Goal: Information Seeking & Learning: Learn about a topic

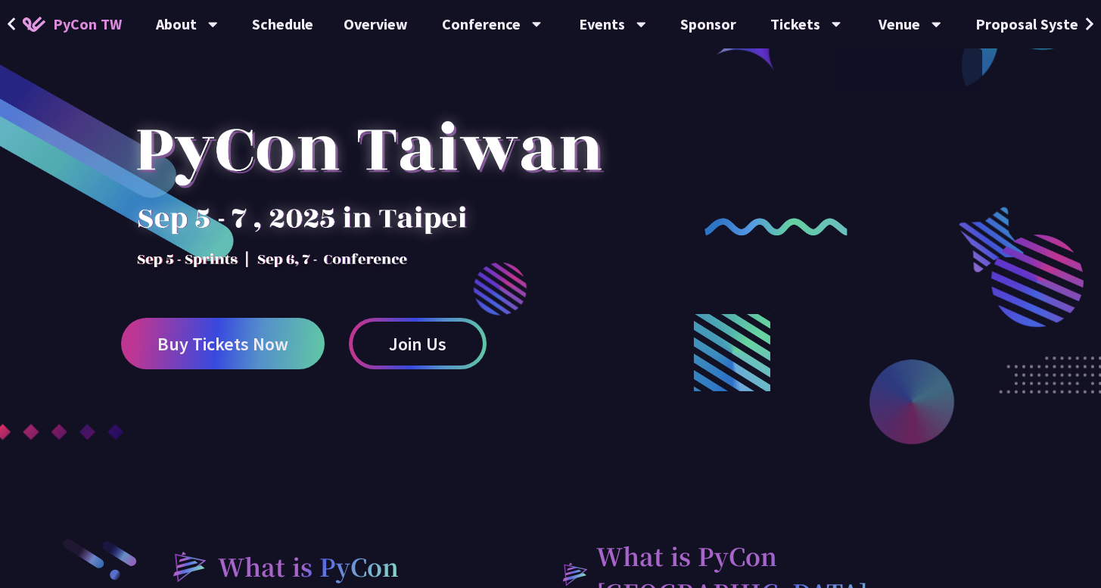
scroll to position [107, 0]
click at [293, 23] on link "Schedule" at bounding box center [283, 24] width 92 height 48
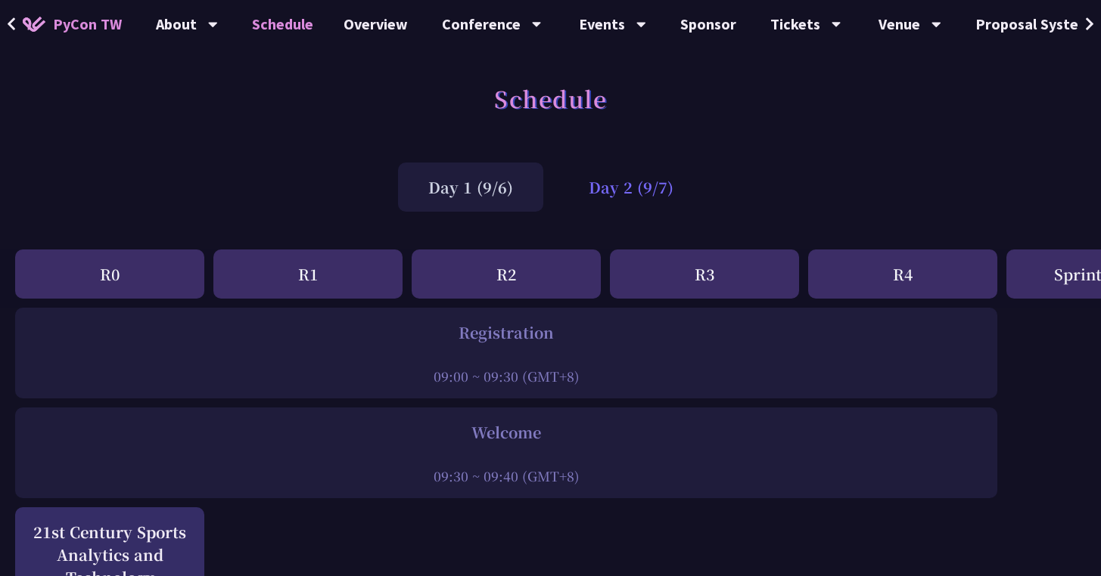
click at [641, 200] on div "Day 2 (9/7)" at bounding box center [630, 187] width 145 height 49
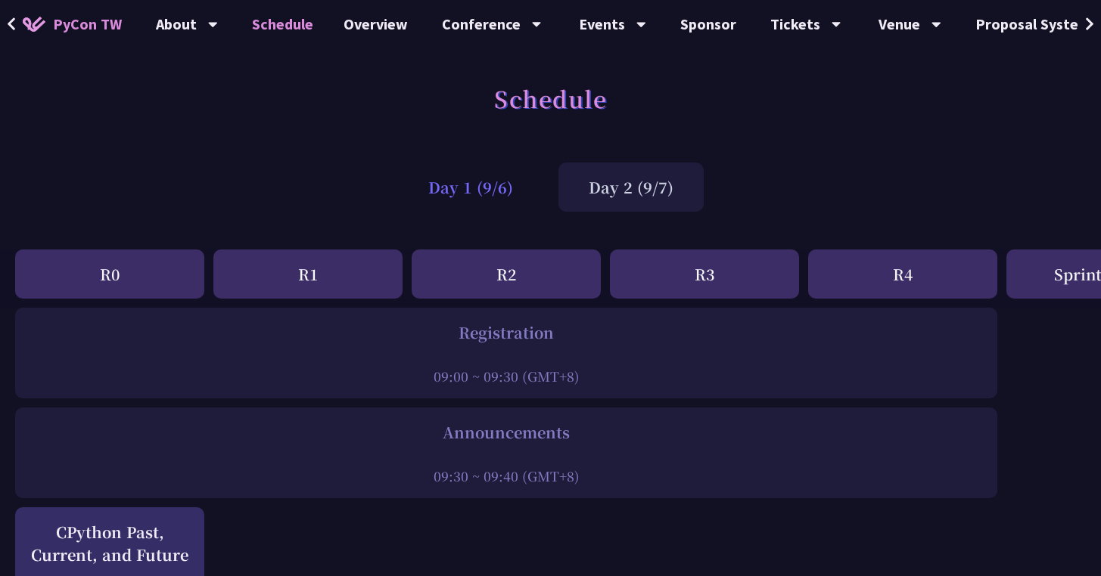
click at [492, 191] on div "Day 1 (9/6)" at bounding box center [470, 187] width 145 height 49
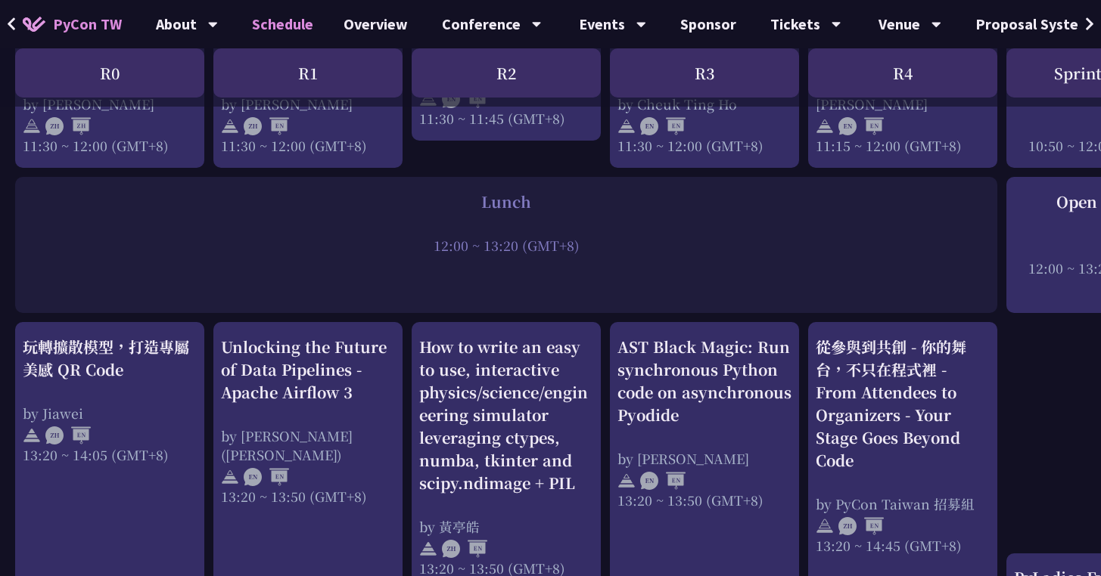
scroll to position [1120, 0]
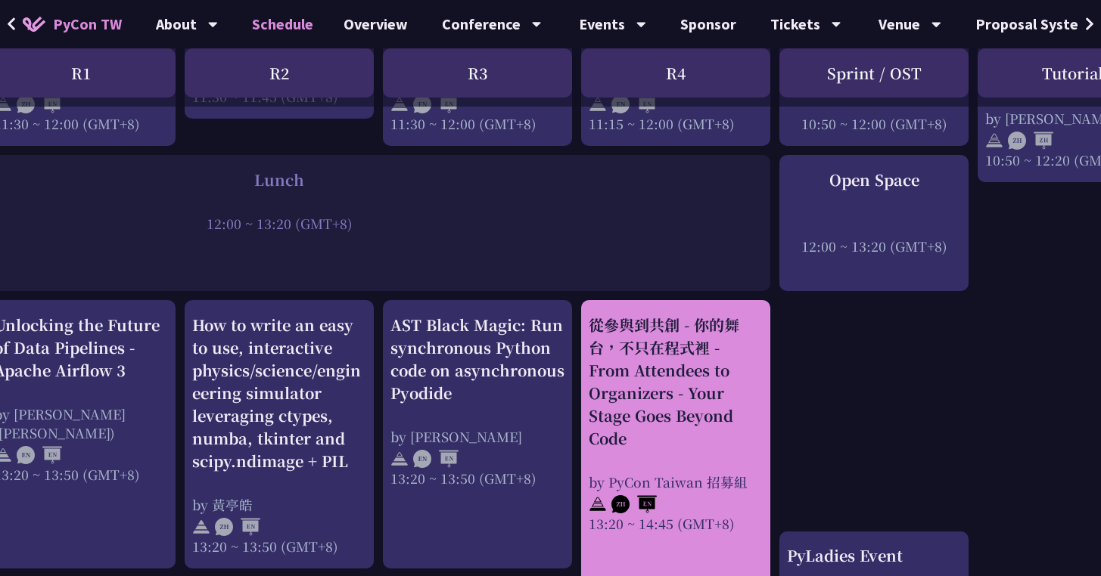
click at [760, 570] on link "從參與到共創 - 你的舞台，不只在程式裡 - From Attendees to Organizers - Your Stage Goes Beyond Co…" at bounding box center [676, 558] width 174 height 489
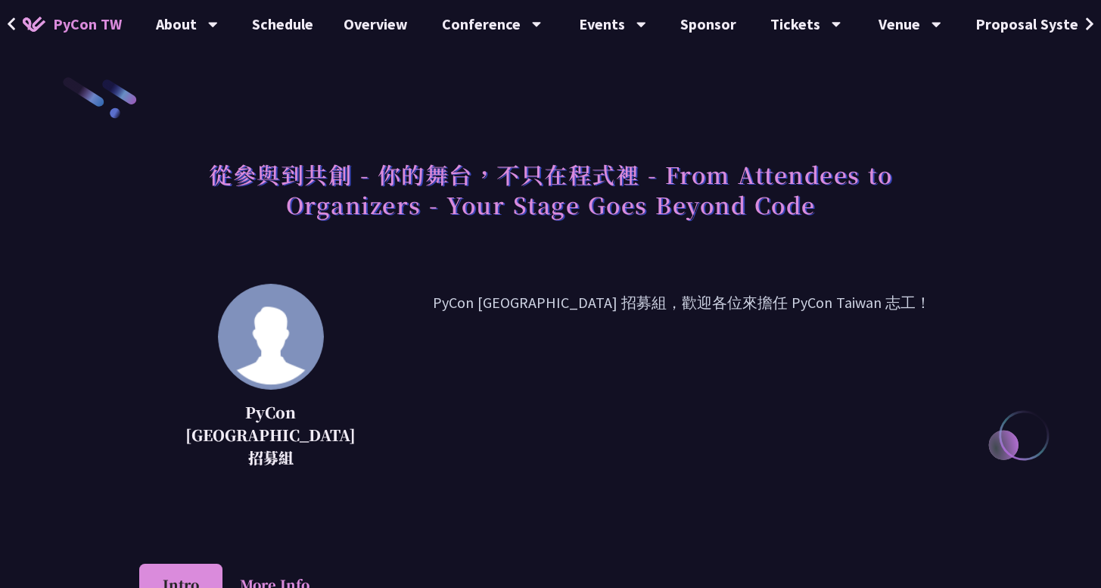
scroll to position [3, 0]
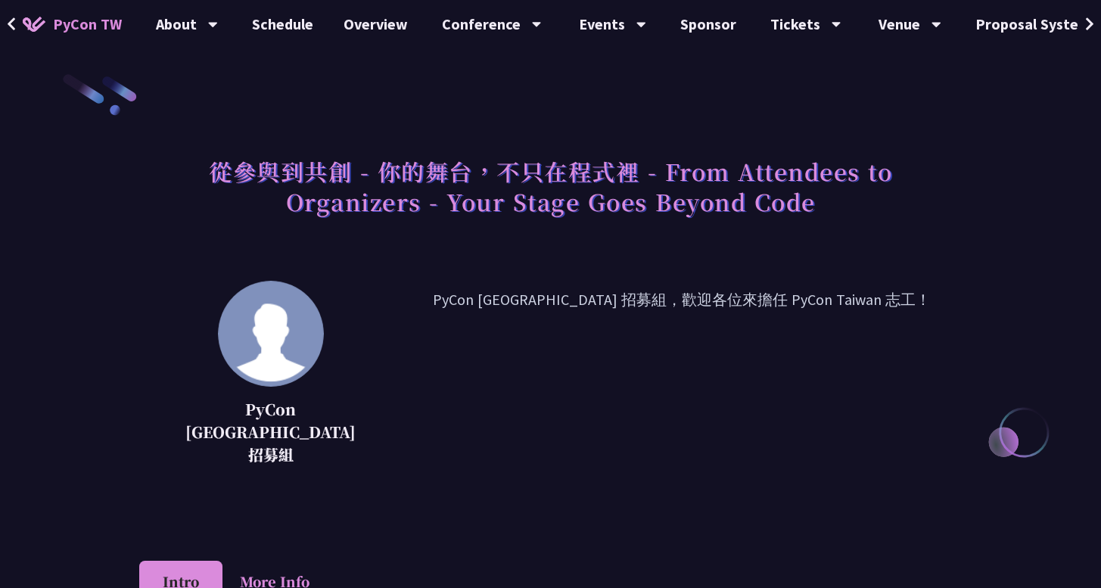
click at [928, 301] on p "PyCon [GEOGRAPHIC_DATA] 招募組，歡迎各位來擔任 PyCon Taiwan 志工！" at bounding box center [681, 379] width 559 height 182
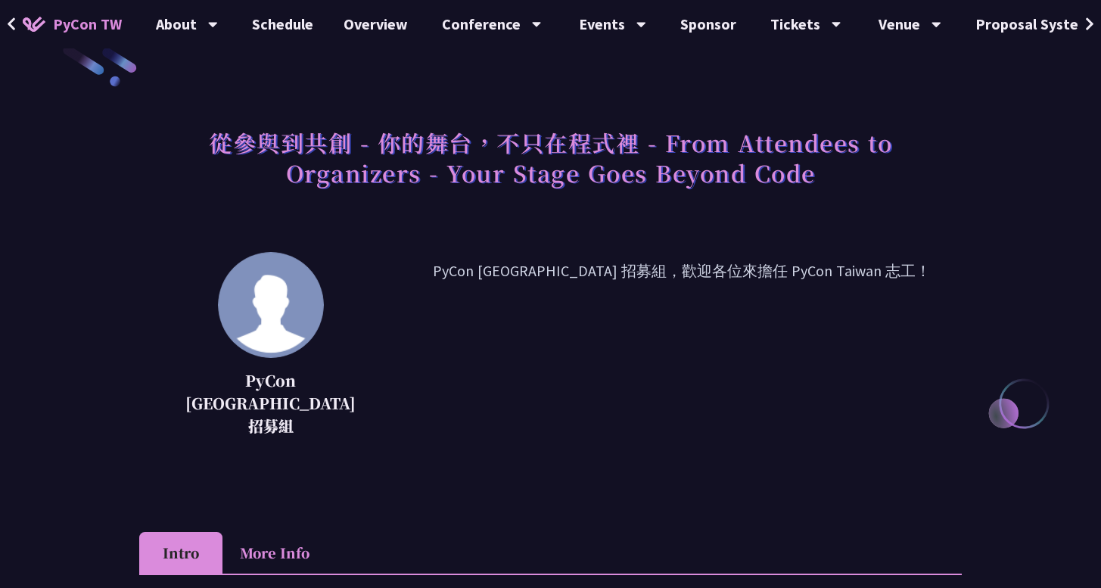
scroll to position [0, 0]
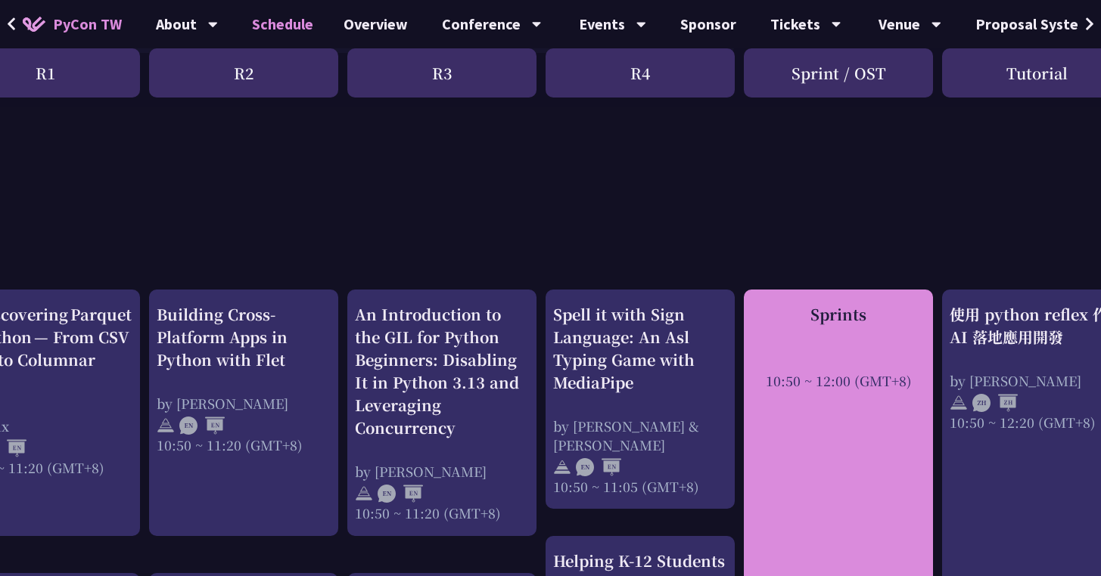
scroll to position [527, 262]
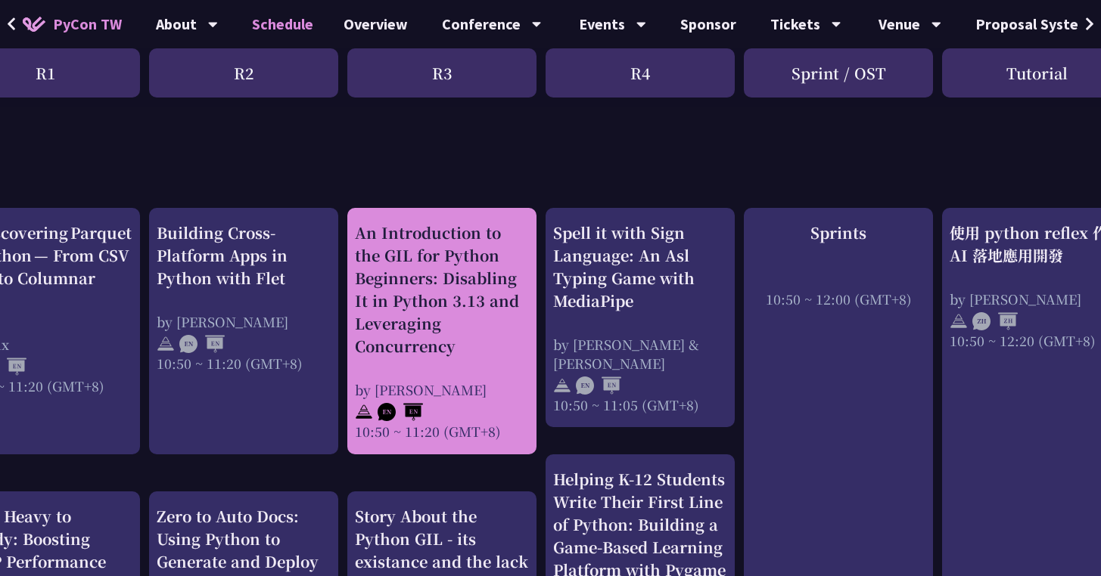
click at [442, 369] on div "An Introduction to the GIL for Python Beginners: Disabling It in Python 3.13 an…" at bounding box center [442, 331] width 174 height 219
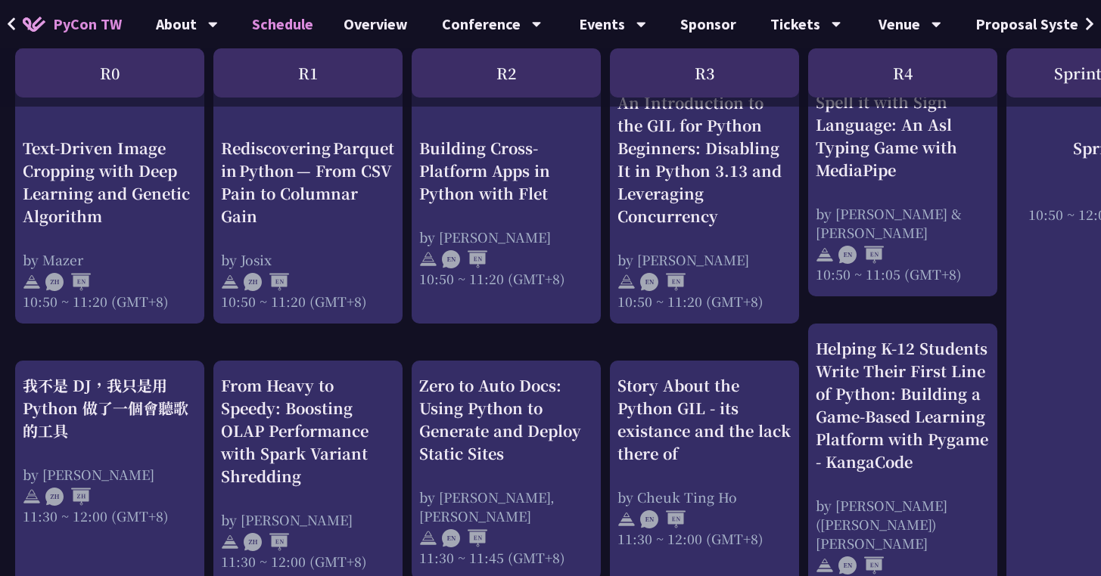
scroll to position [527, 0]
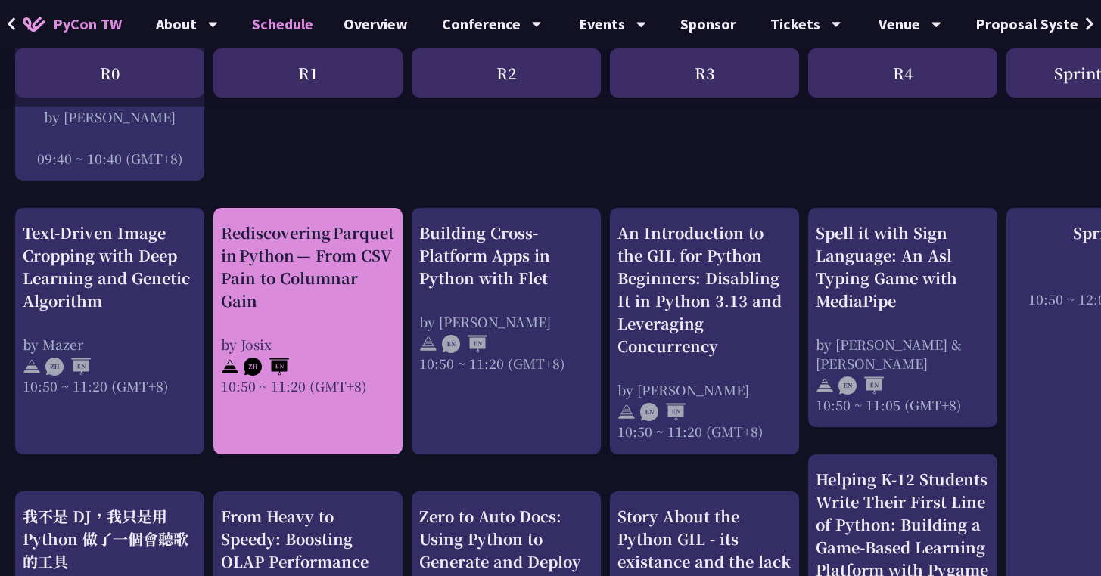
click at [312, 336] on div "by Josix" at bounding box center [308, 344] width 174 height 19
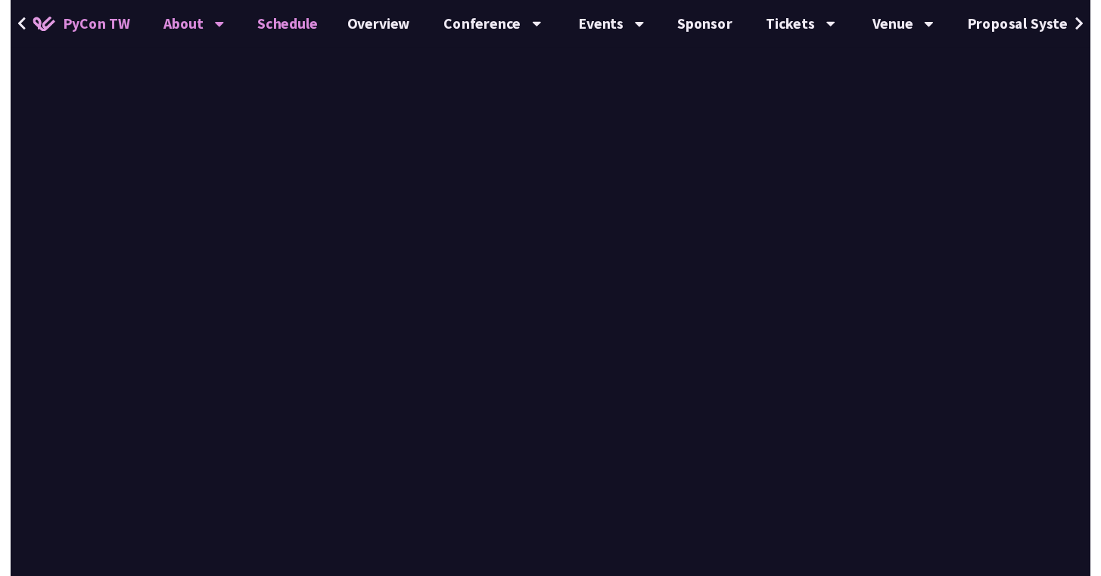
scroll to position [527, 0]
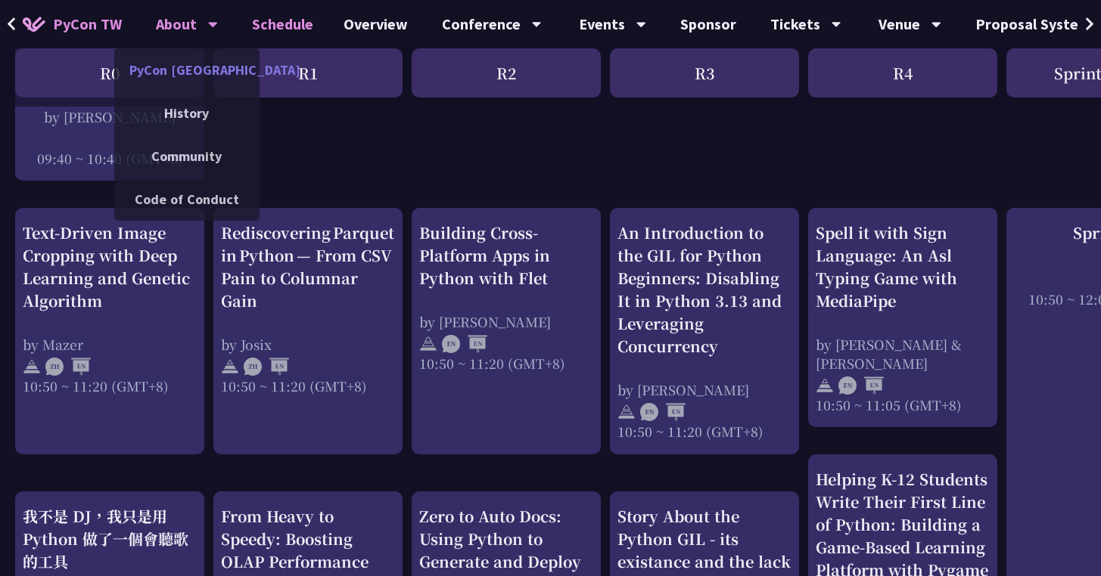
click at [195, 81] on link "PyCon [GEOGRAPHIC_DATA]" at bounding box center [186, 70] width 145 height 36
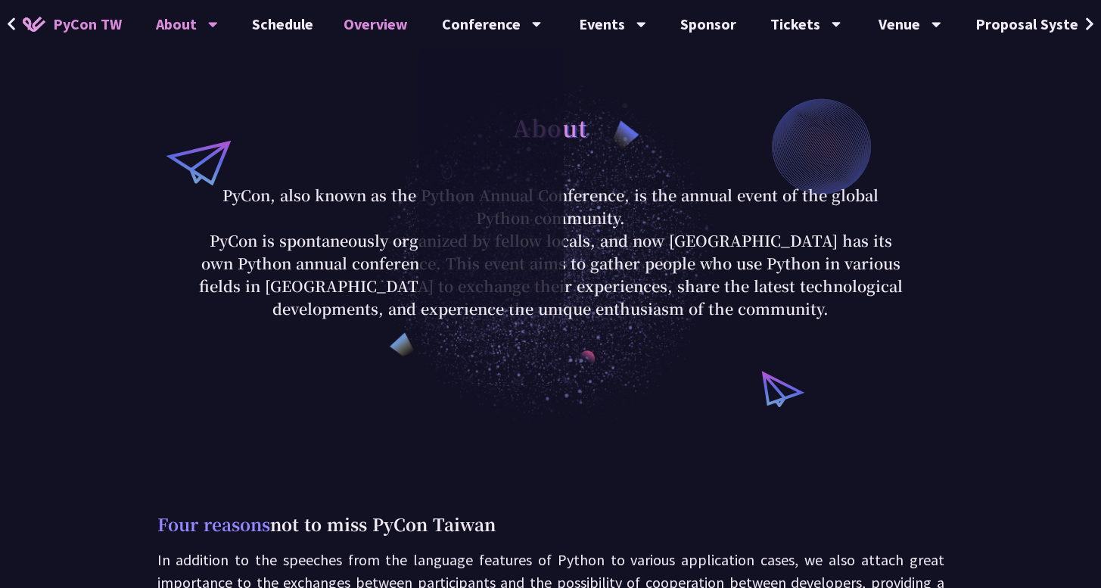
click at [370, 29] on link "Overview" at bounding box center [375, 24] width 95 height 48
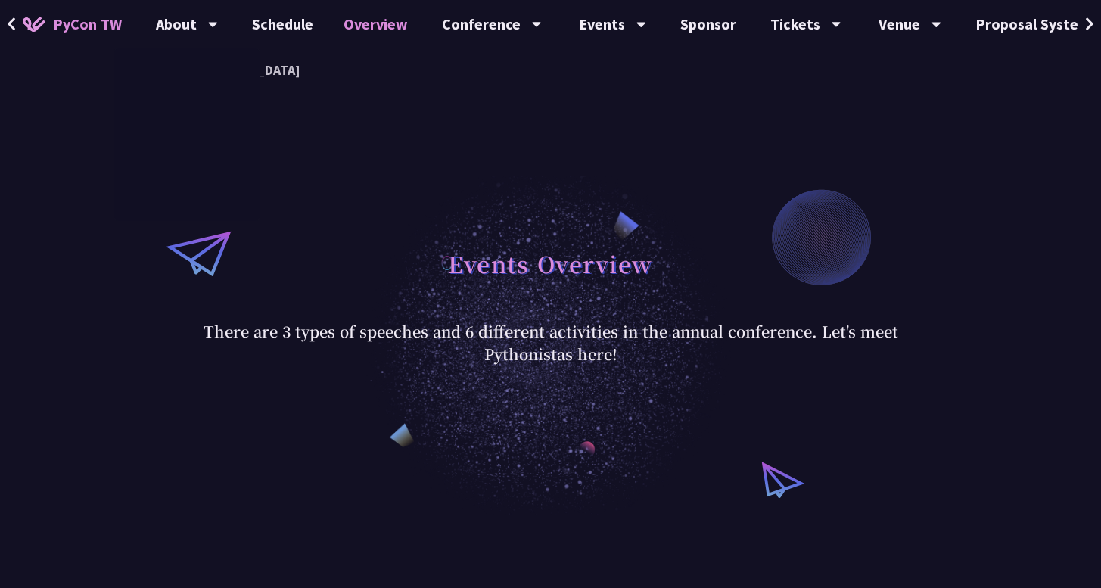
click at [118, 23] on span "PyCon TW" at bounding box center [87, 24] width 69 height 23
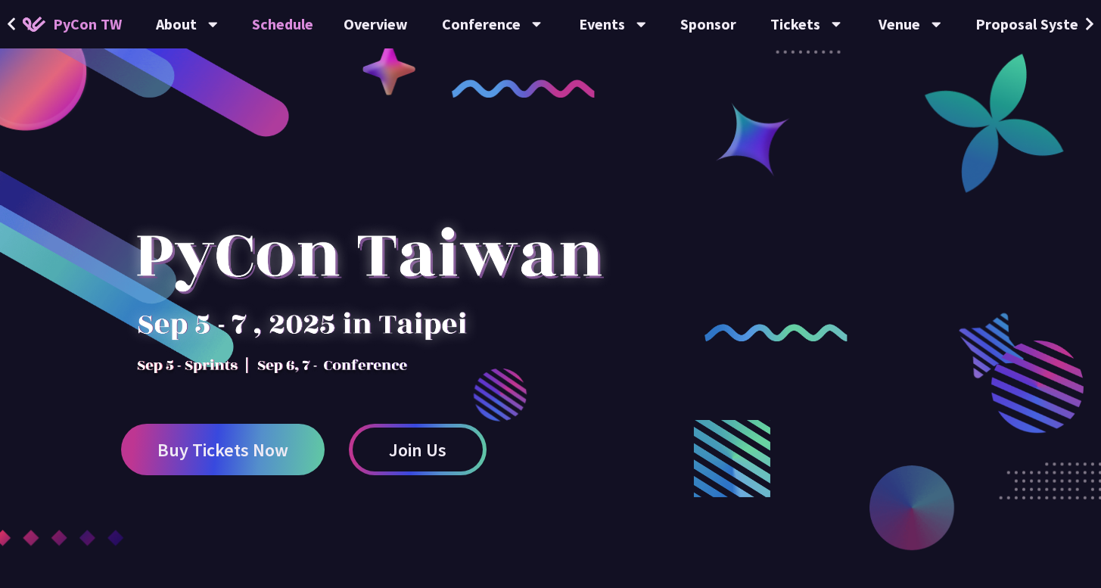
click at [284, 21] on link "Schedule" at bounding box center [283, 24] width 92 height 48
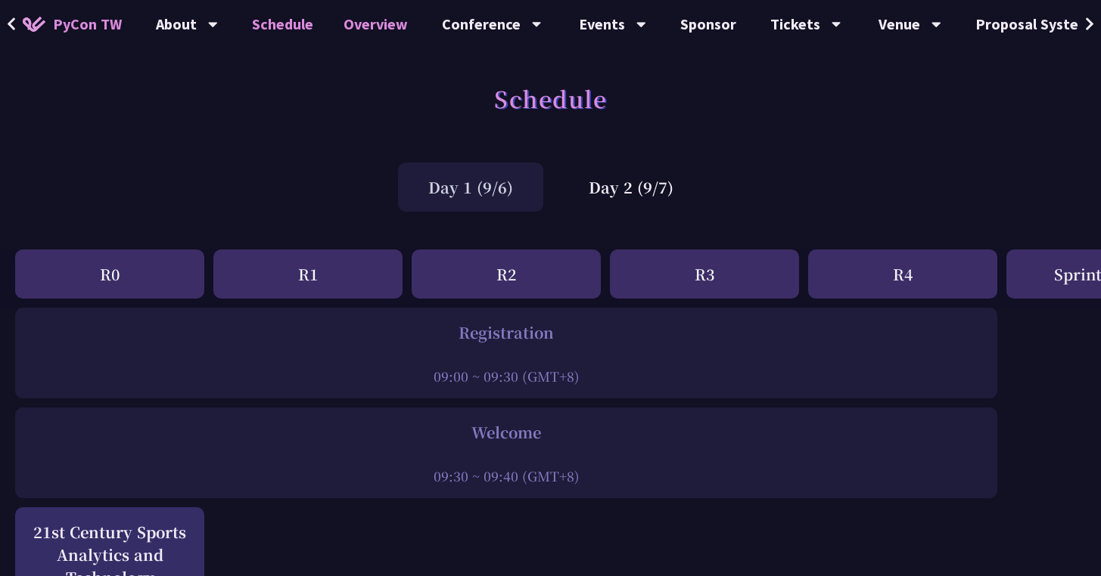
click at [374, 25] on link "Overview" at bounding box center [375, 24] width 95 height 48
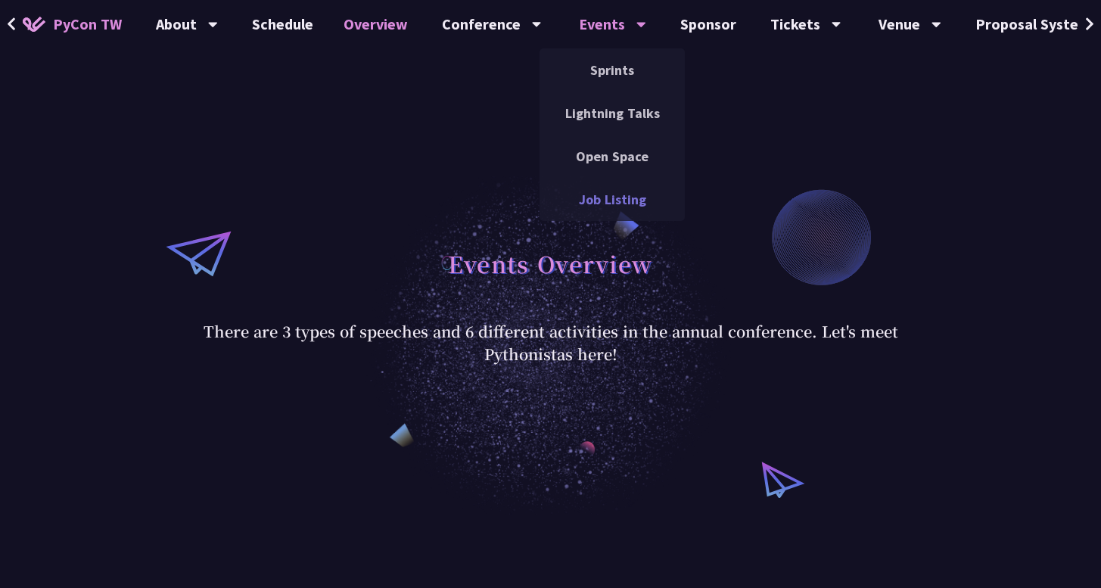
click at [604, 206] on link "Job Listing" at bounding box center [611, 200] width 145 height 36
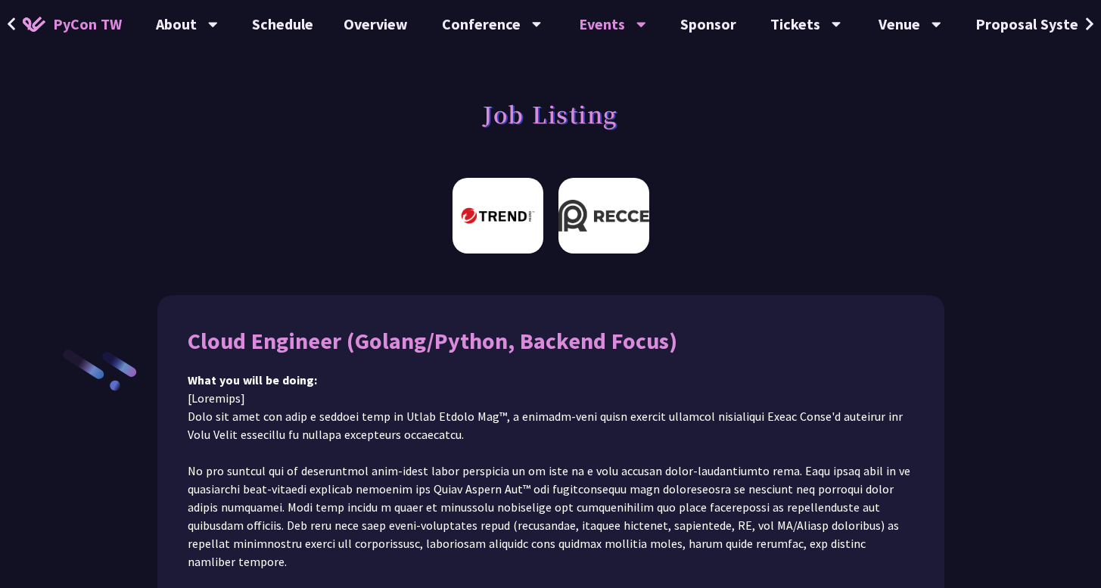
click at [587, 213] on img at bounding box center [603, 216] width 91 height 76
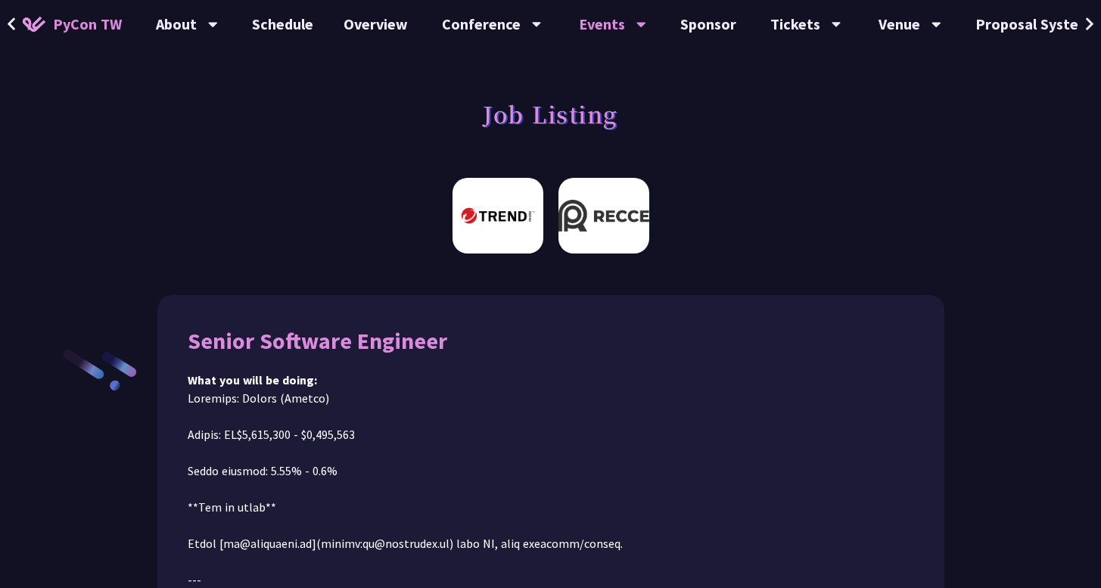
click at [530, 228] on img at bounding box center [497, 216] width 91 height 76
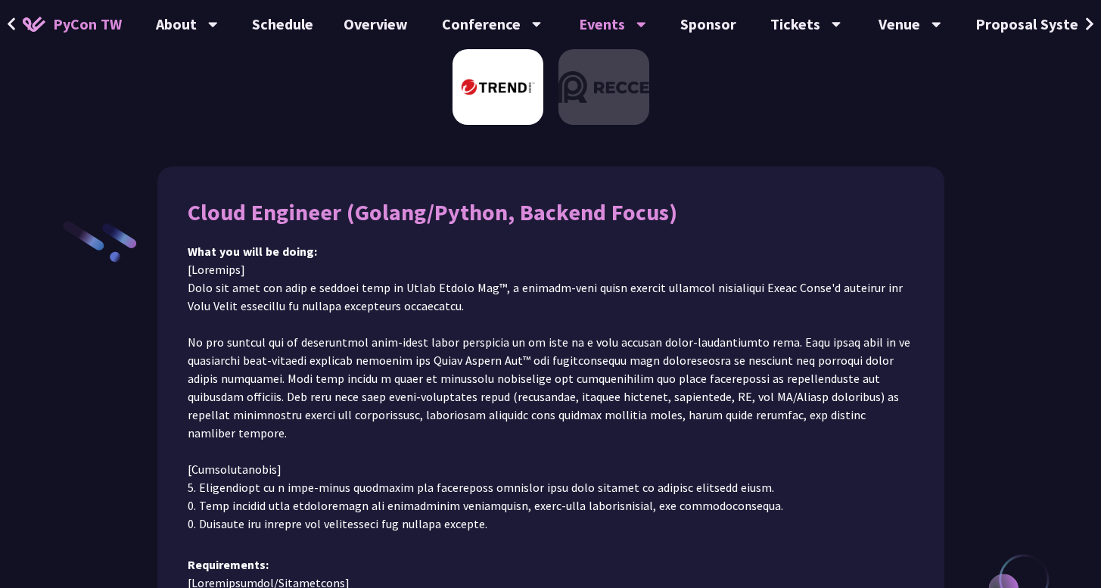
scroll to position [170, 0]
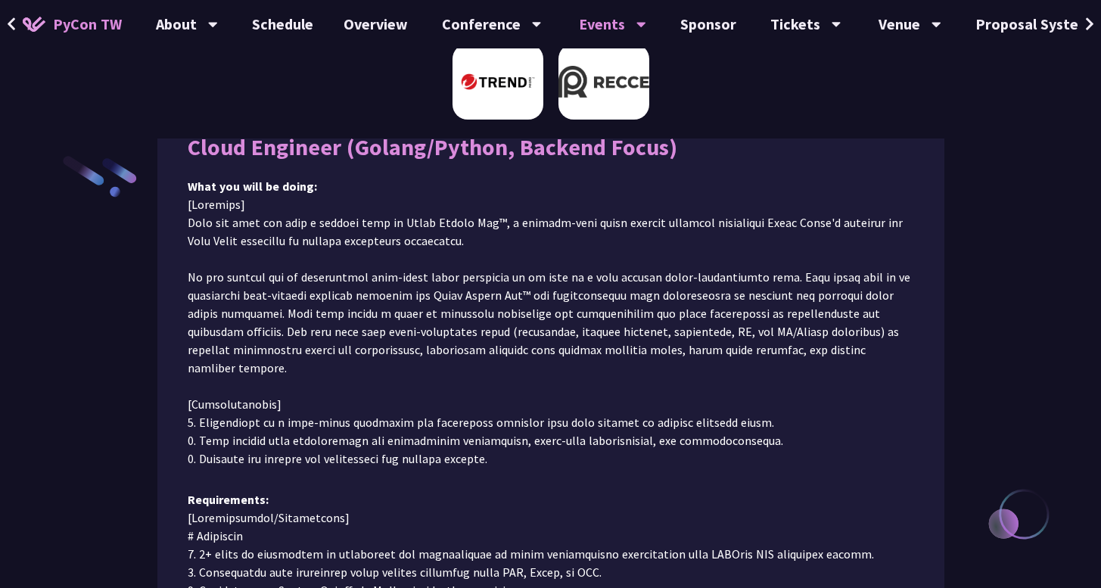
click at [609, 105] on img at bounding box center [603, 82] width 91 height 76
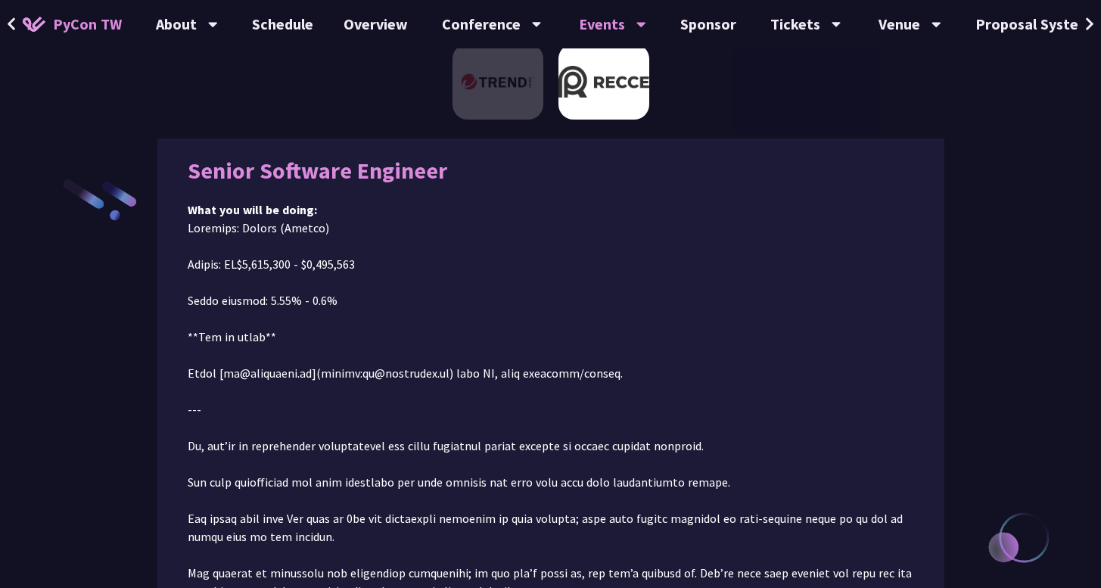
scroll to position [0, 0]
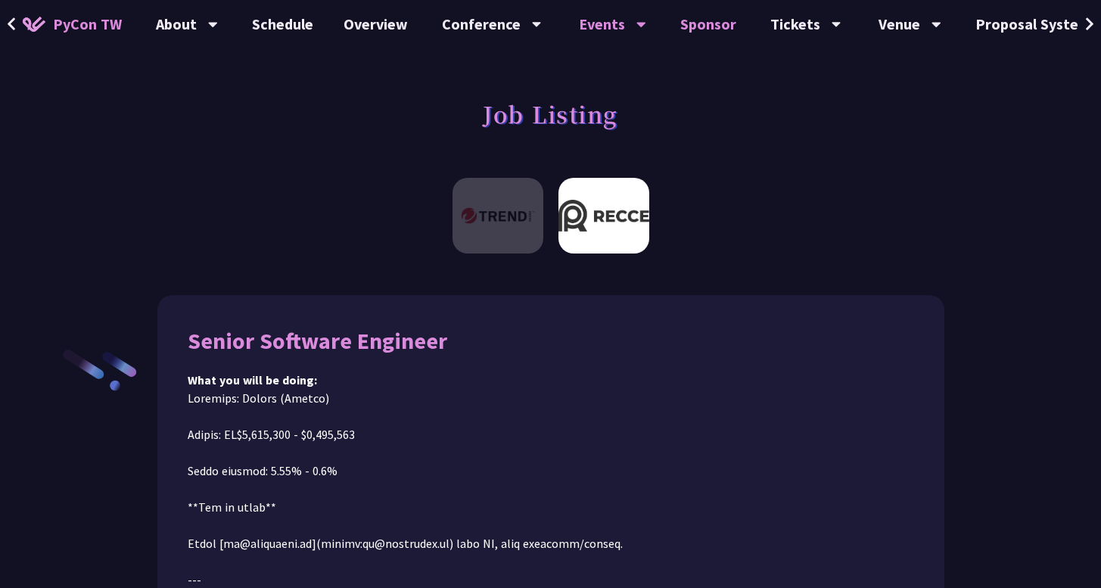
click at [697, 39] on link "Sponsor" at bounding box center [708, 24] width 86 height 48
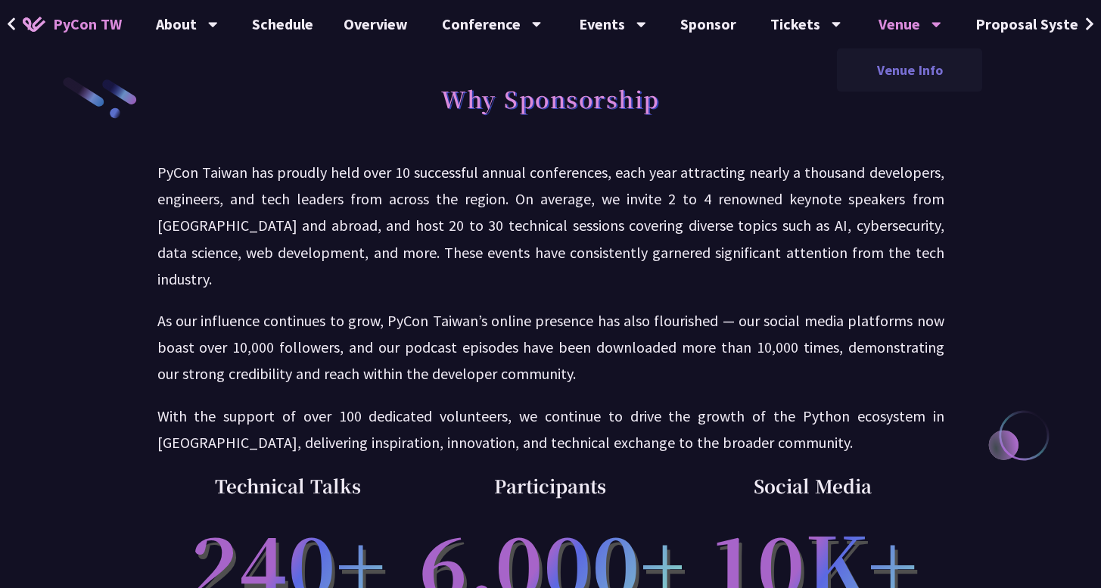
click at [896, 68] on link "Venue Info" at bounding box center [909, 70] width 145 height 36
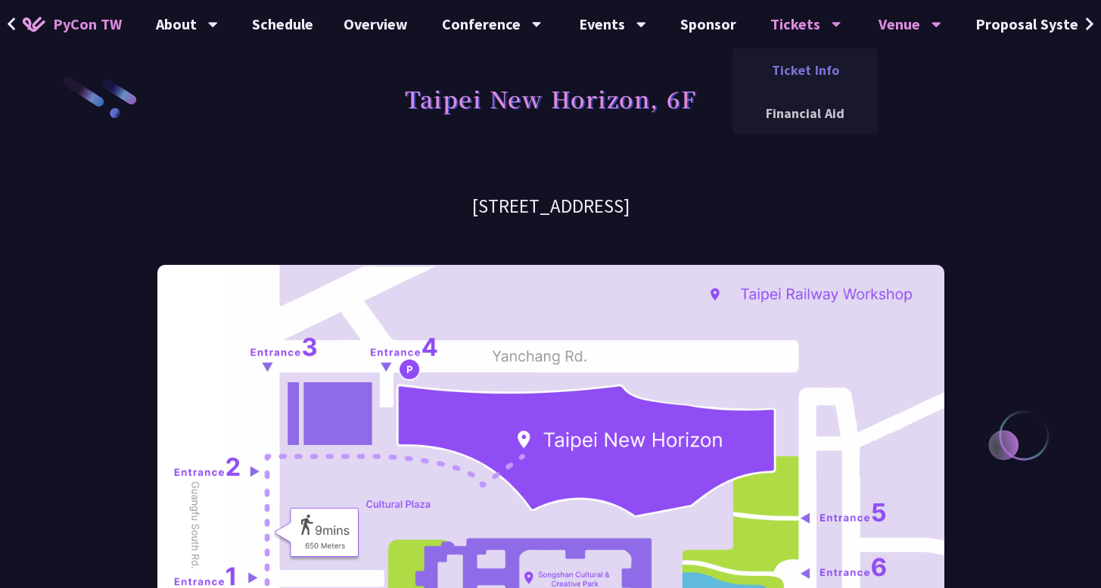
click at [778, 72] on link "Ticket Info" at bounding box center [804, 70] width 145 height 36
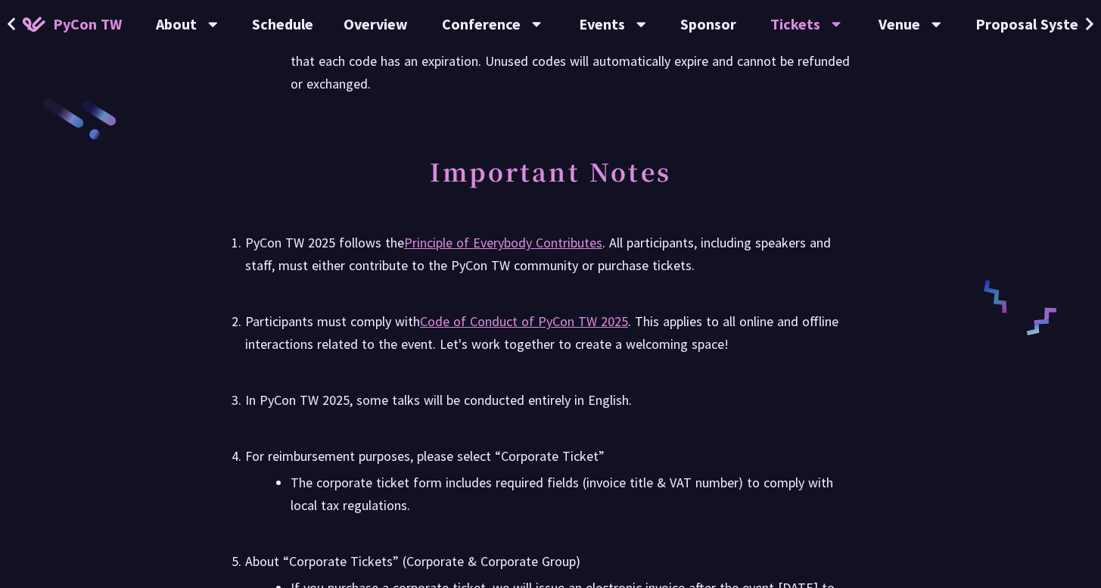
scroll to position [2346, 0]
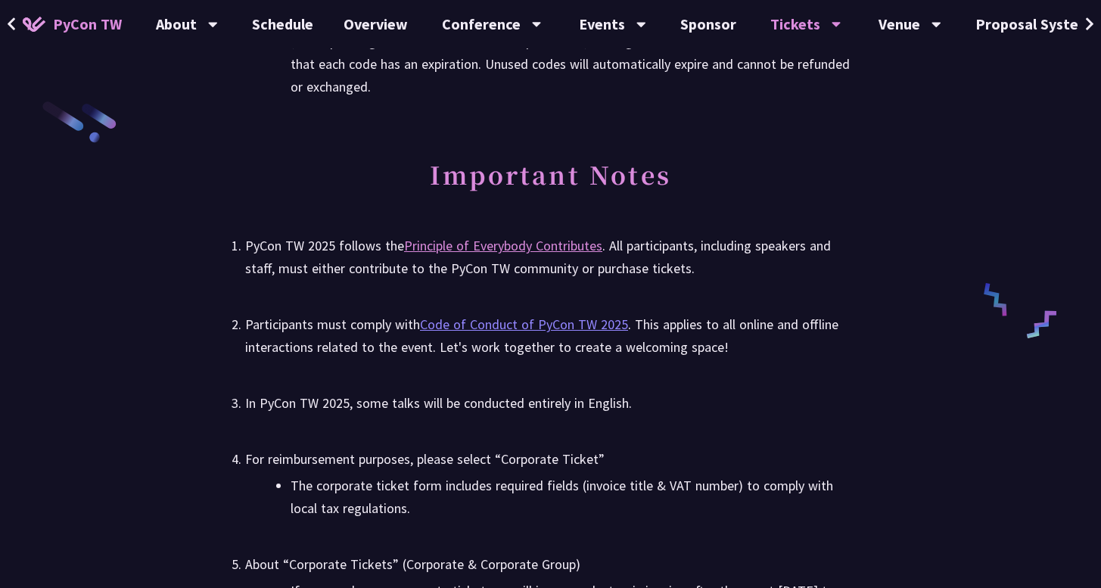
click at [476, 321] on link "Code of Conduct of PyCon TW 2025" at bounding box center [524, 323] width 208 height 17
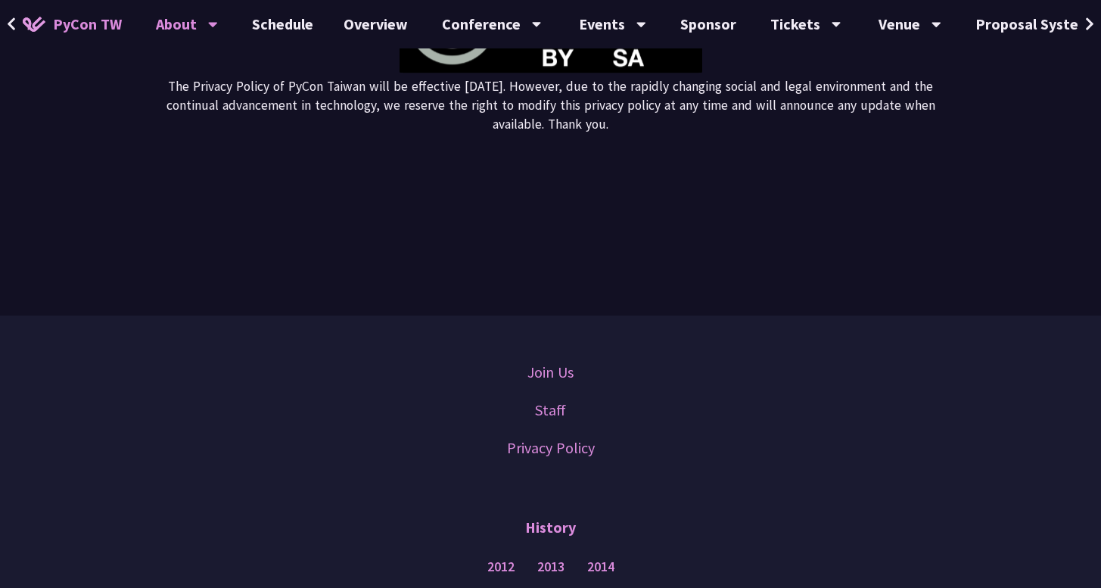
scroll to position [6117, 0]
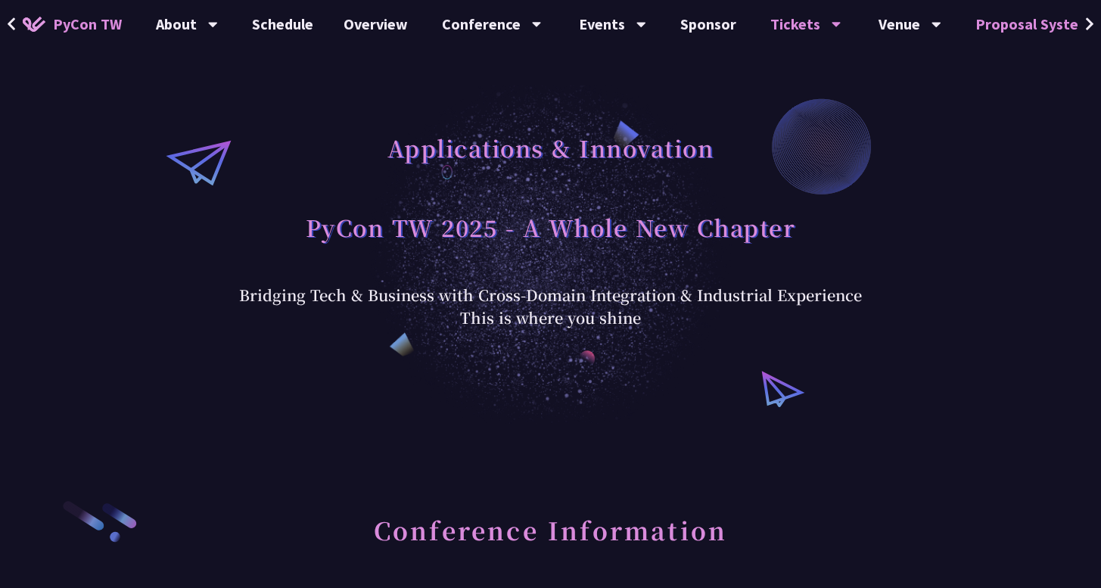
click at [1054, 33] on link "Proposal System" at bounding box center [1033, 24] width 146 height 48
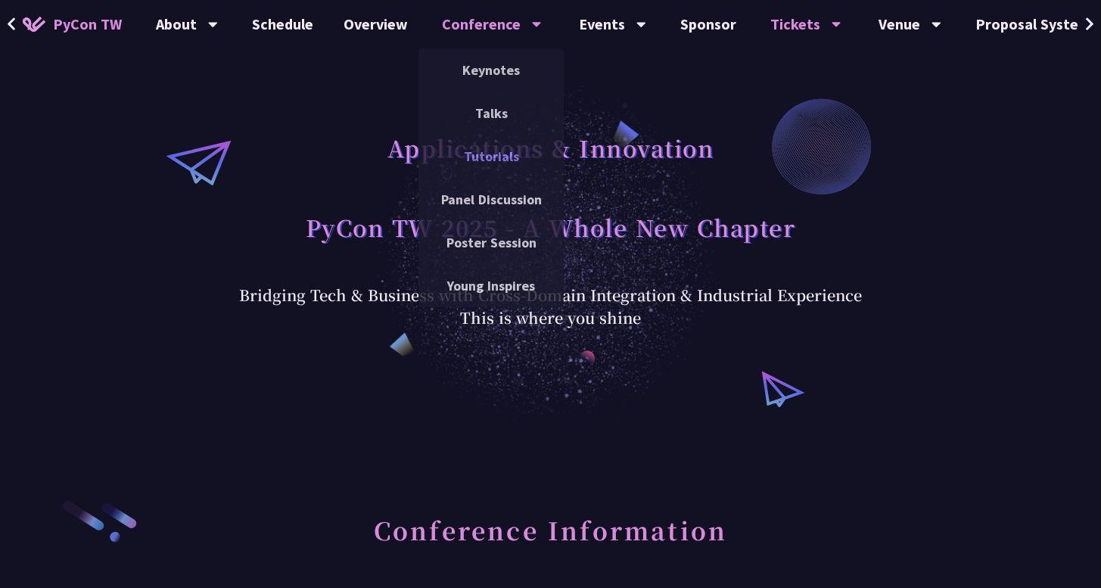
click at [493, 164] on link "Tutorials" at bounding box center [490, 156] width 145 height 36
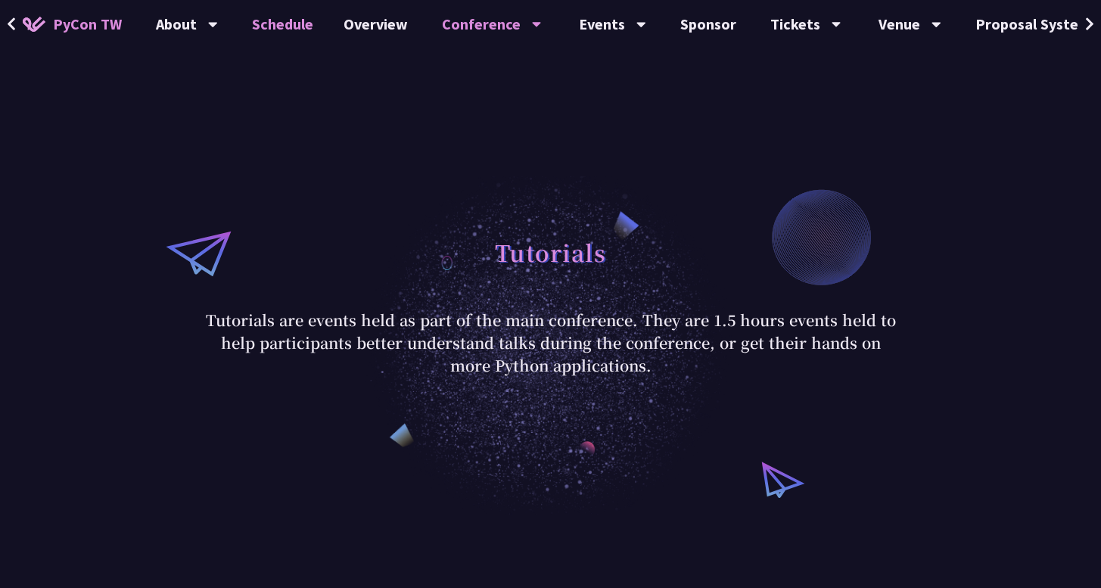
click at [300, 27] on link "Schedule" at bounding box center [283, 24] width 92 height 48
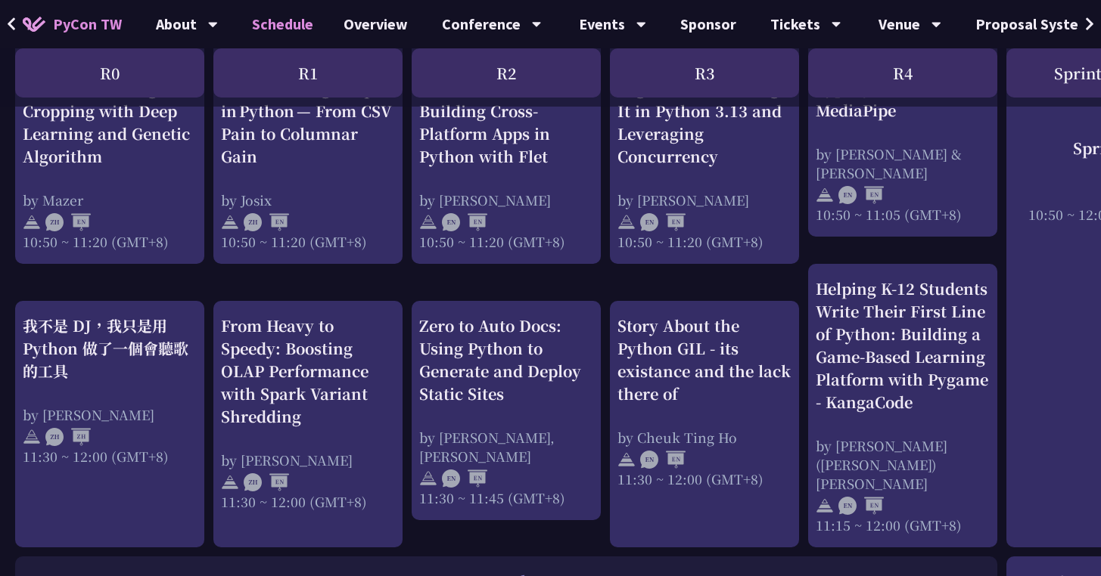
scroll to position [719, 0]
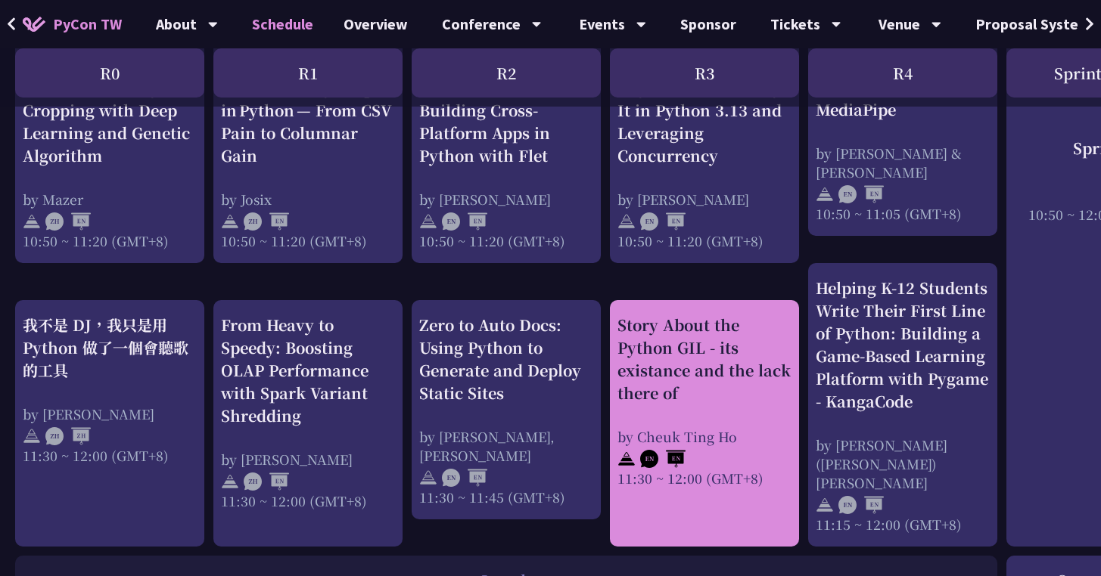
click at [653, 355] on div "Story About the Python GIL - its existance and the lack there of" at bounding box center [704, 359] width 174 height 91
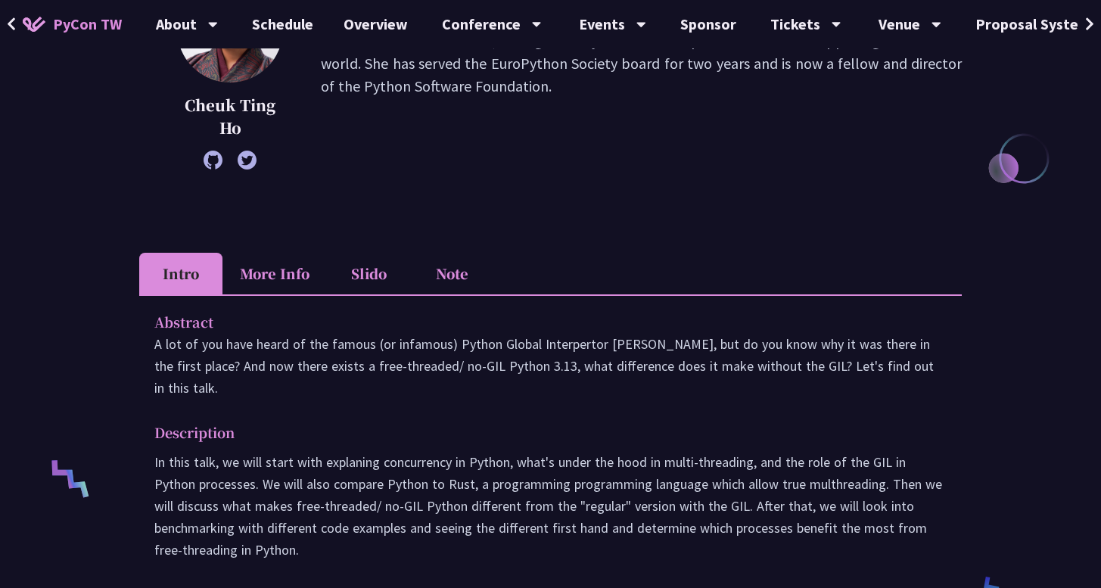
scroll to position [278, 0]
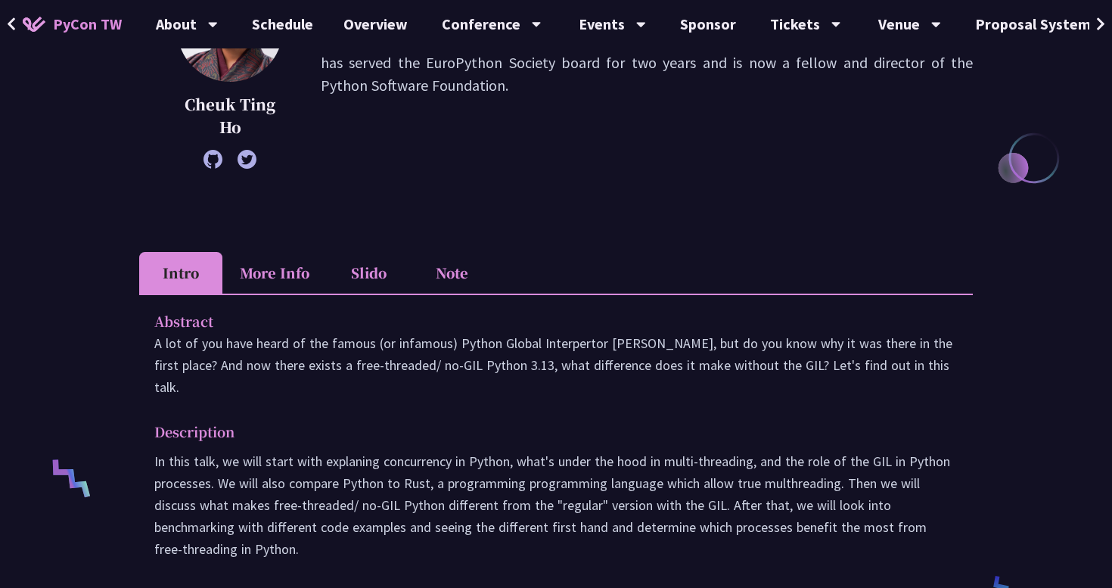
click at [315, 267] on li "More Info" at bounding box center [274, 273] width 104 height 42
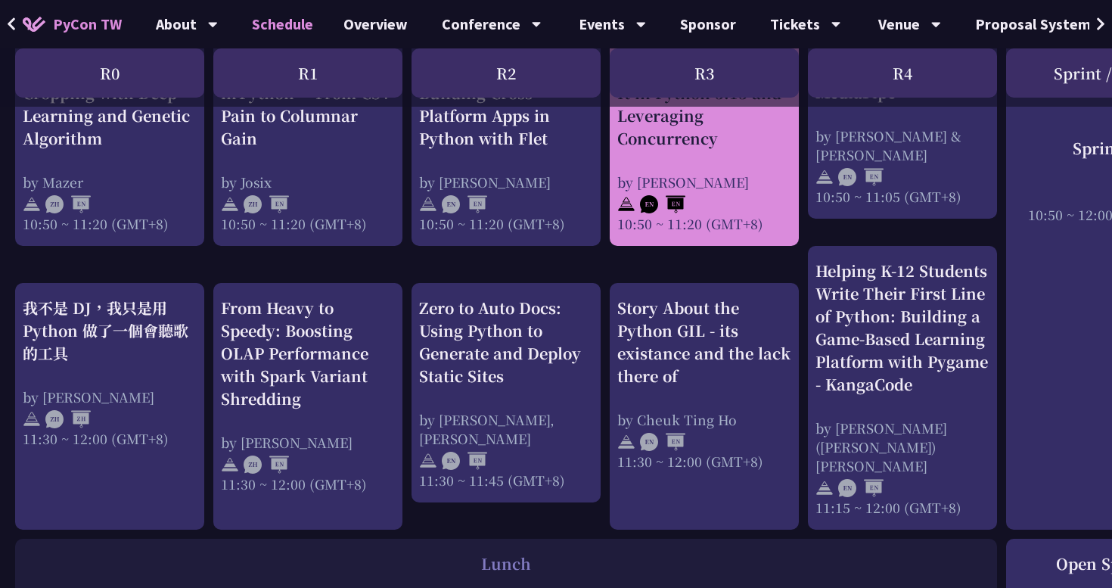
scroll to position [757, 0]
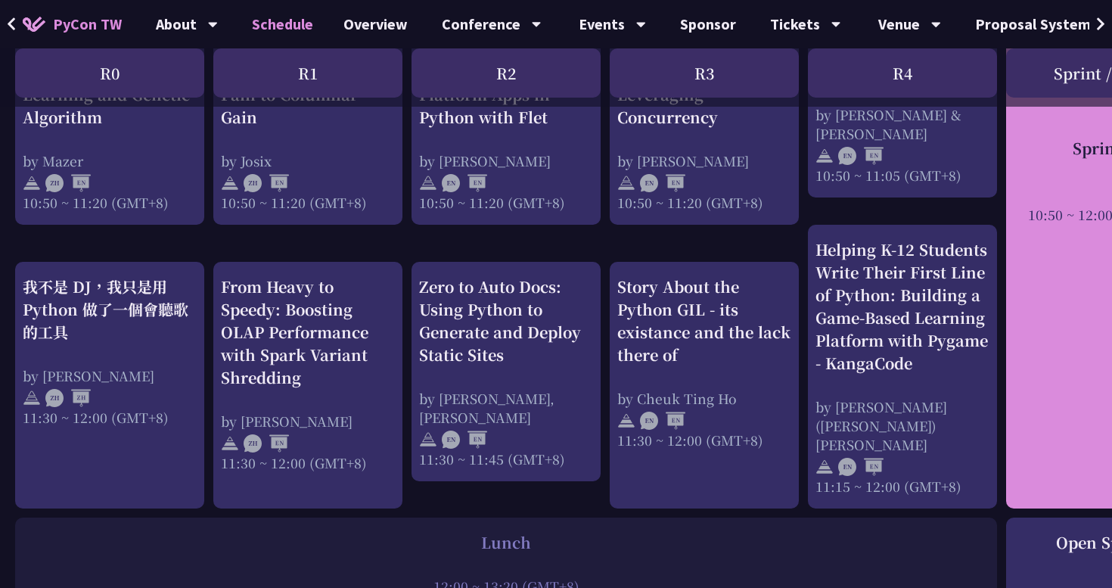
click at [1016, 259] on div "Sprints 10:50 ~ 12:00 (GMT+8)" at bounding box center [1100, 243] width 189 height 530
click at [1090, 152] on div "Sprints" at bounding box center [1101, 147] width 174 height 23
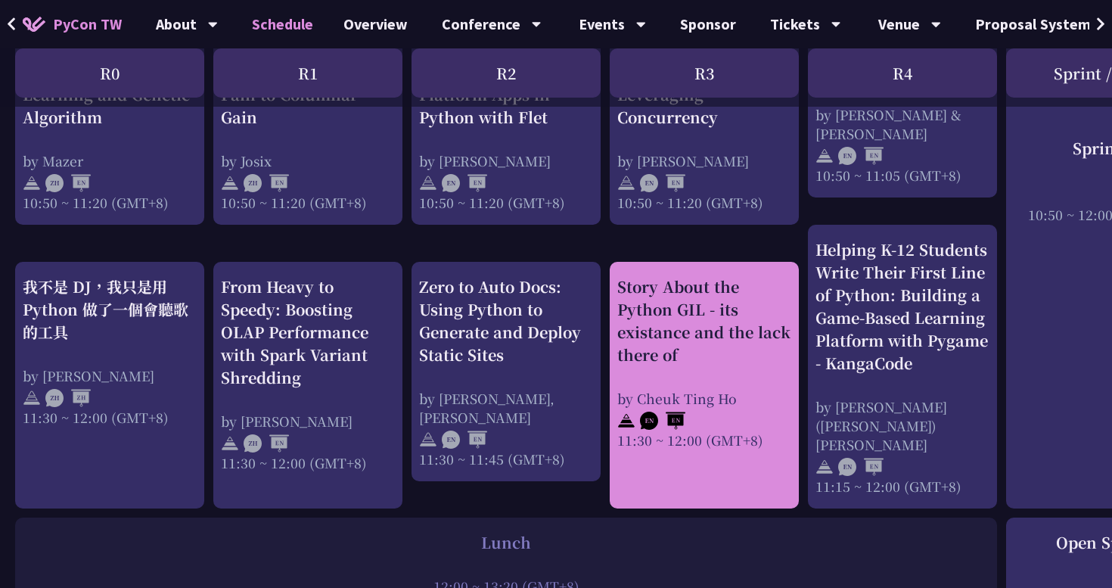
scroll to position [767, 0]
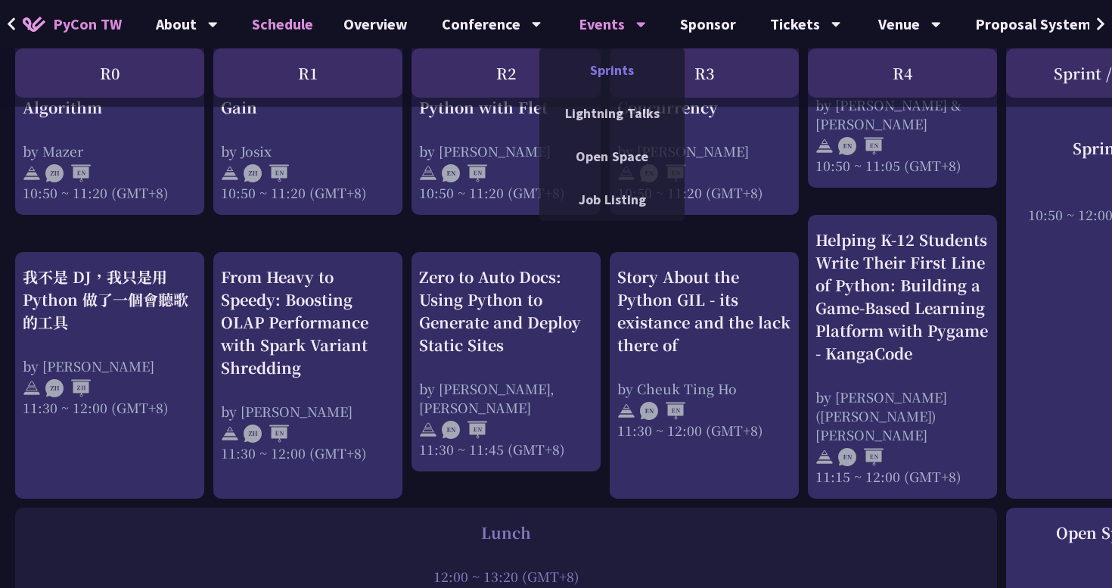
click at [598, 76] on link "Sprints" at bounding box center [611, 70] width 145 height 36
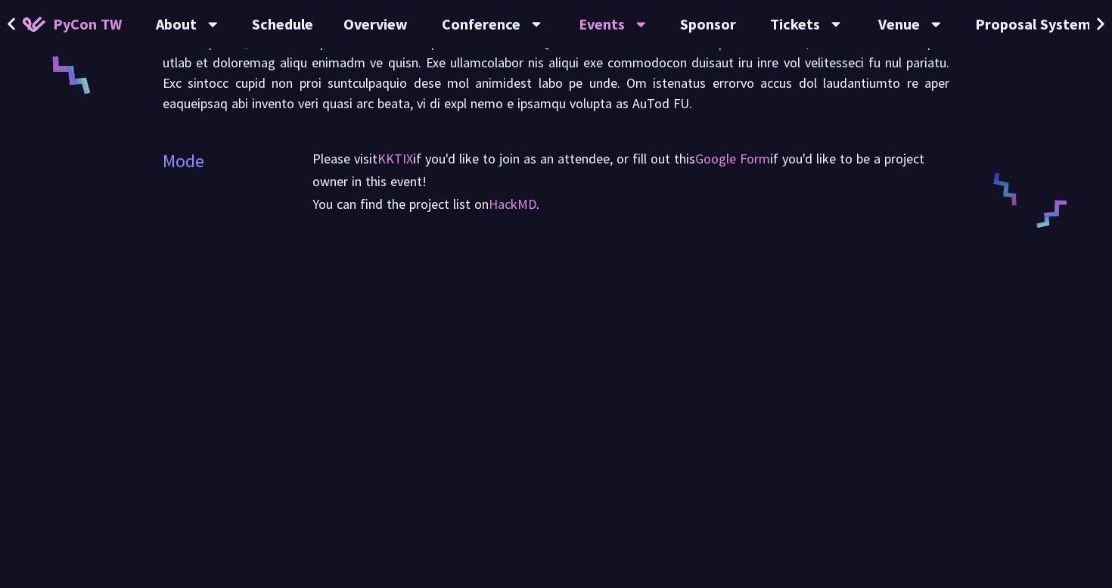
scroll to position [731, 0]
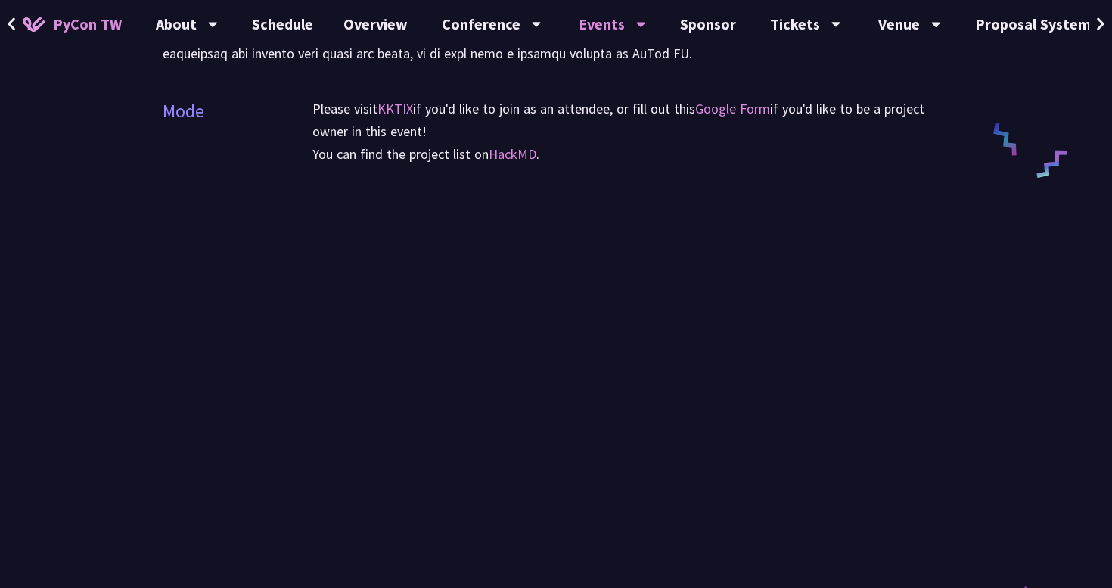
scroll to position [767, 0]
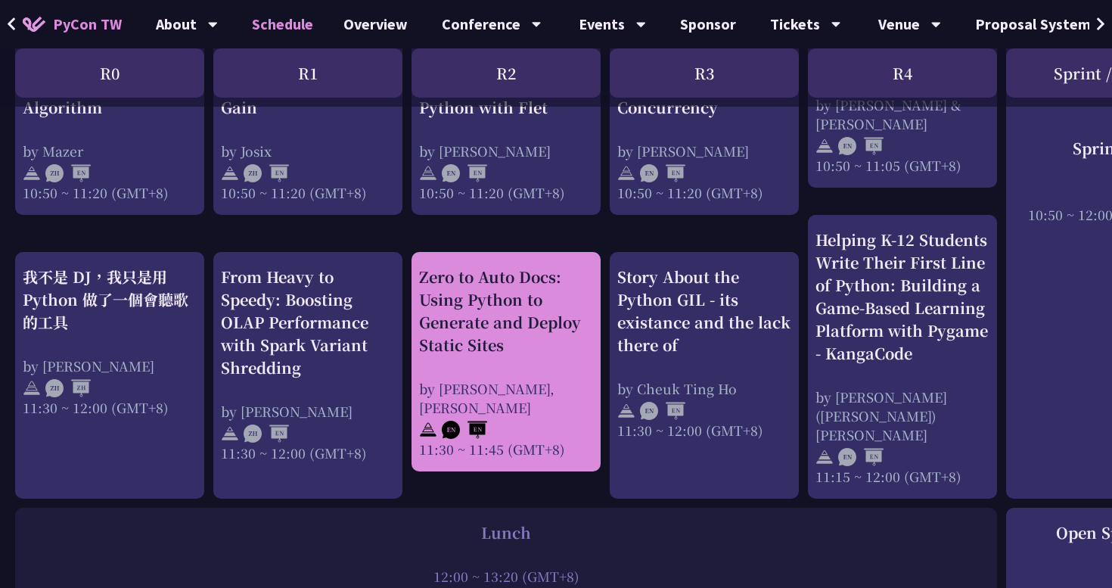
click at [483, 293] on div "Zero to Auto Docs: Using Python to Generate and Deploy Static Sites" at bounding box center [506, 311] width 174 height 91
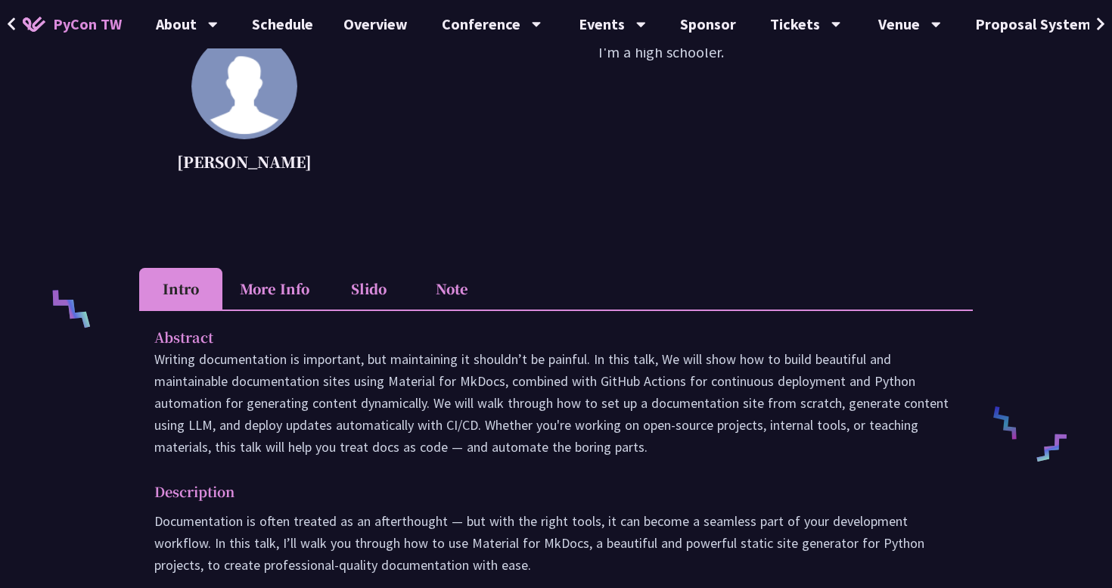
scroll to position [460, 0]
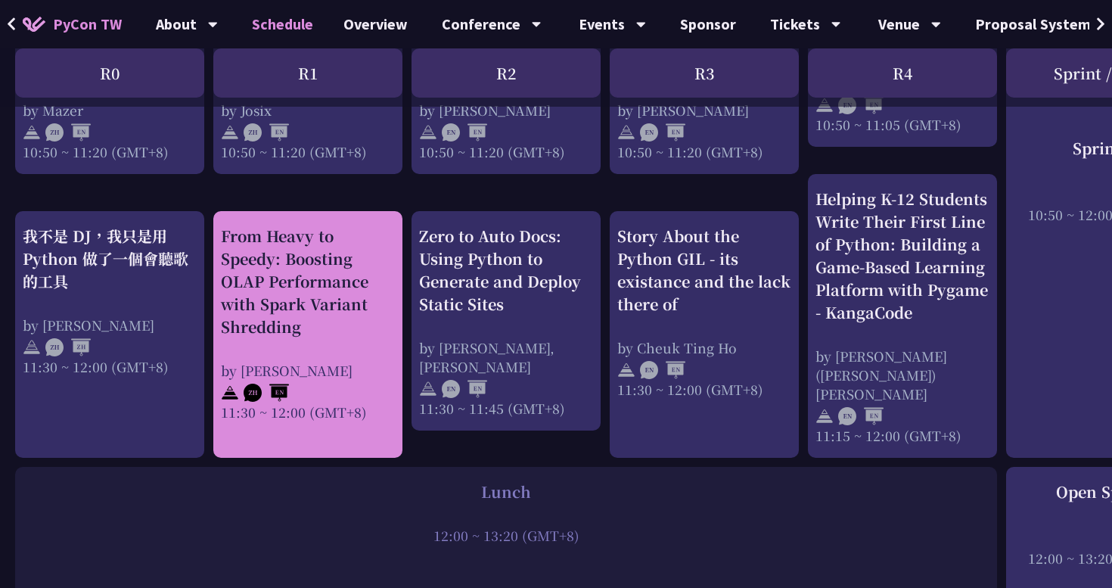
scroll to position [809, 0]
click at [344, 299] on div "From Heavy to Speedy: Boosting OLAP Performance with Spark Variant Shredding" at bounding box center [308, 279] width 174 height 113
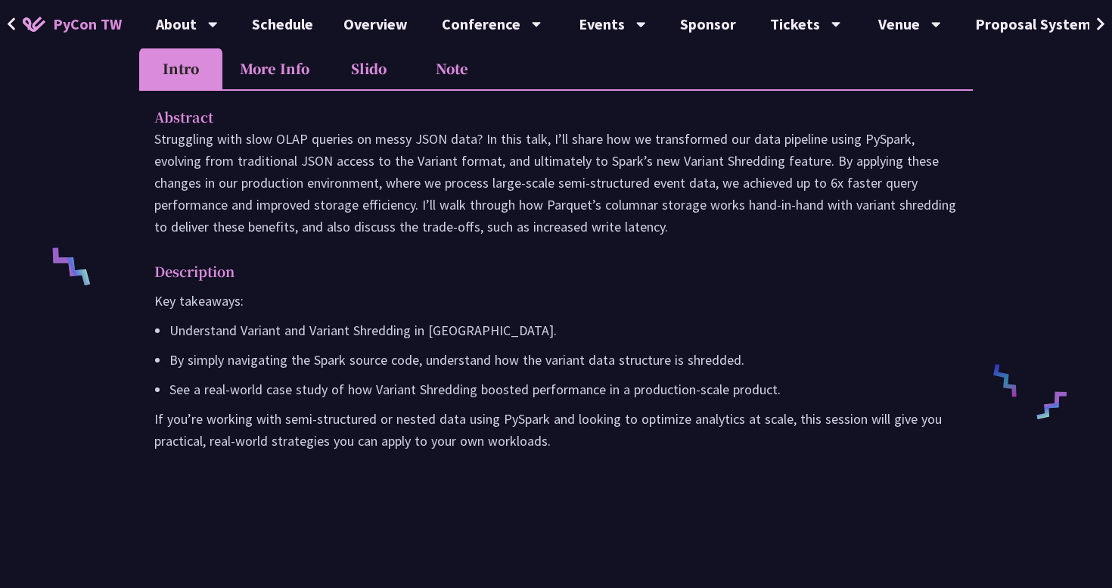
scroll to position [576, 0]
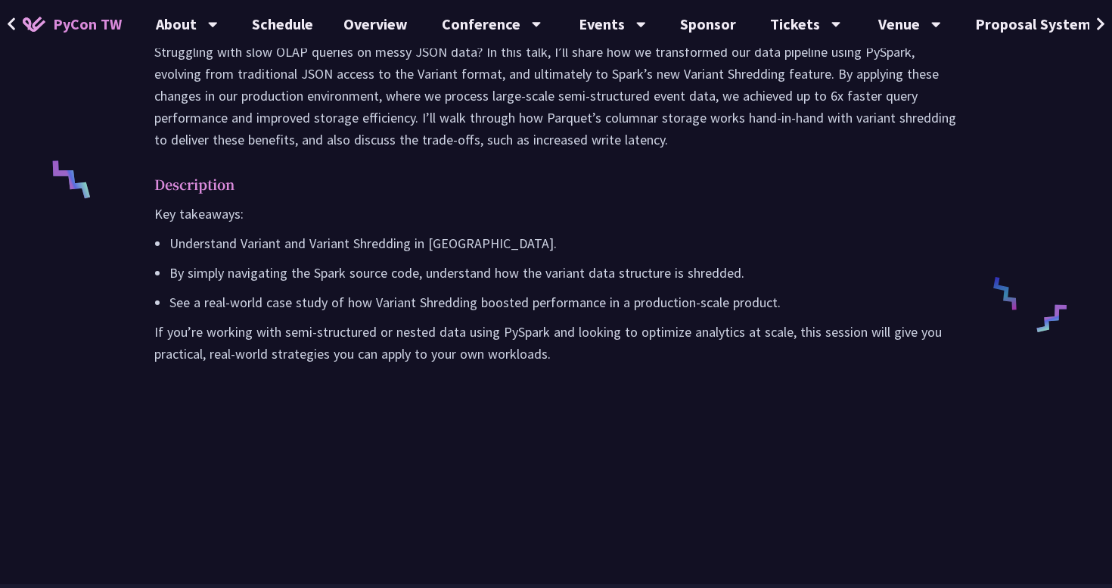
scroll to position [809, 0]
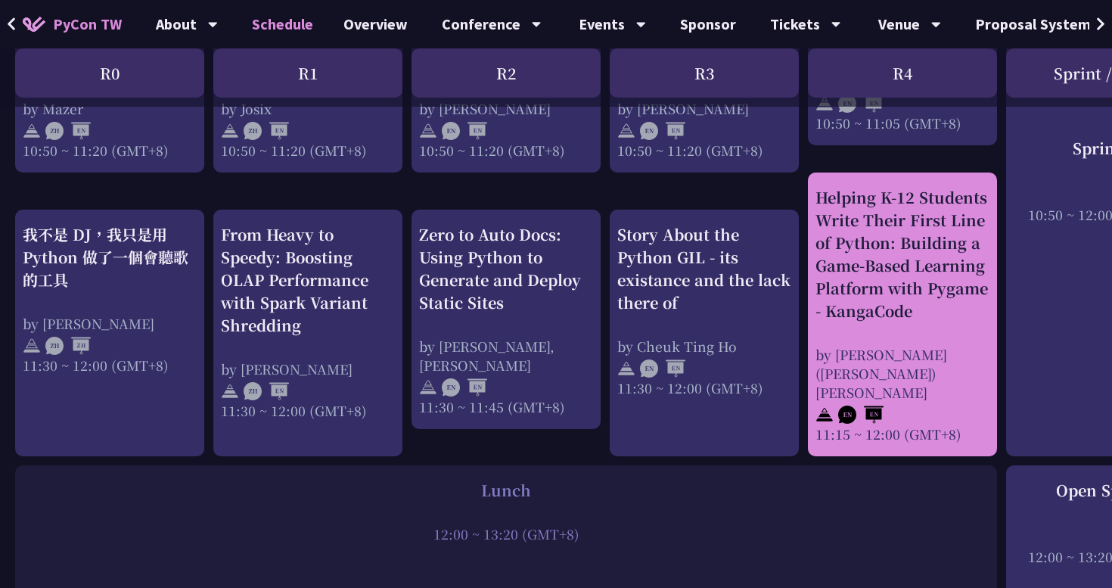
click at [872, 238] on div "Helping K-12 Students Write Their First Line of Python: Building a Game-Based L…" at bounding box center [902, 254] width 174 height 136
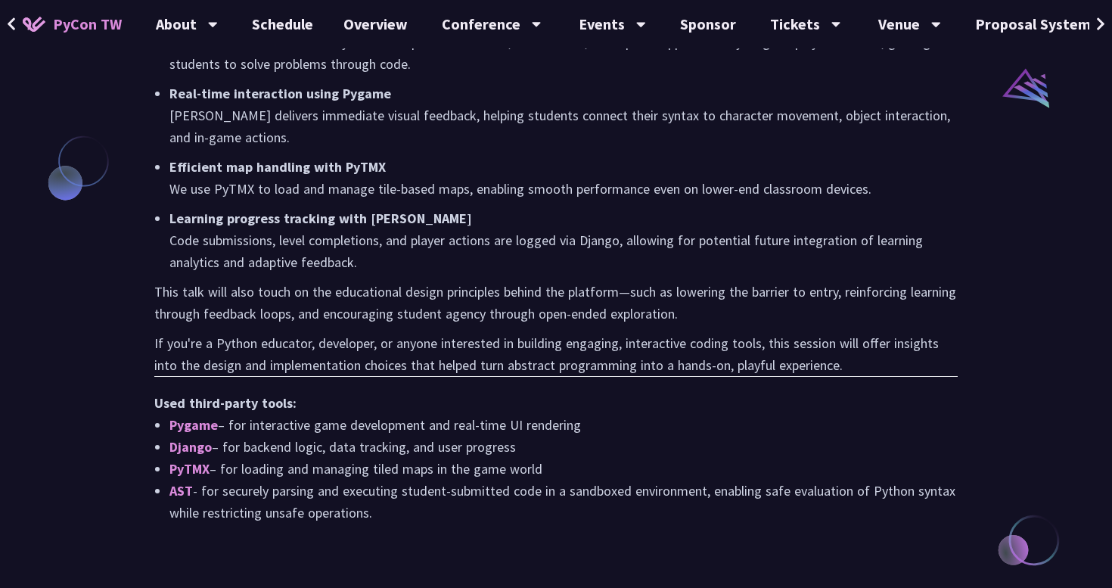
scroll to position [1265, 0]
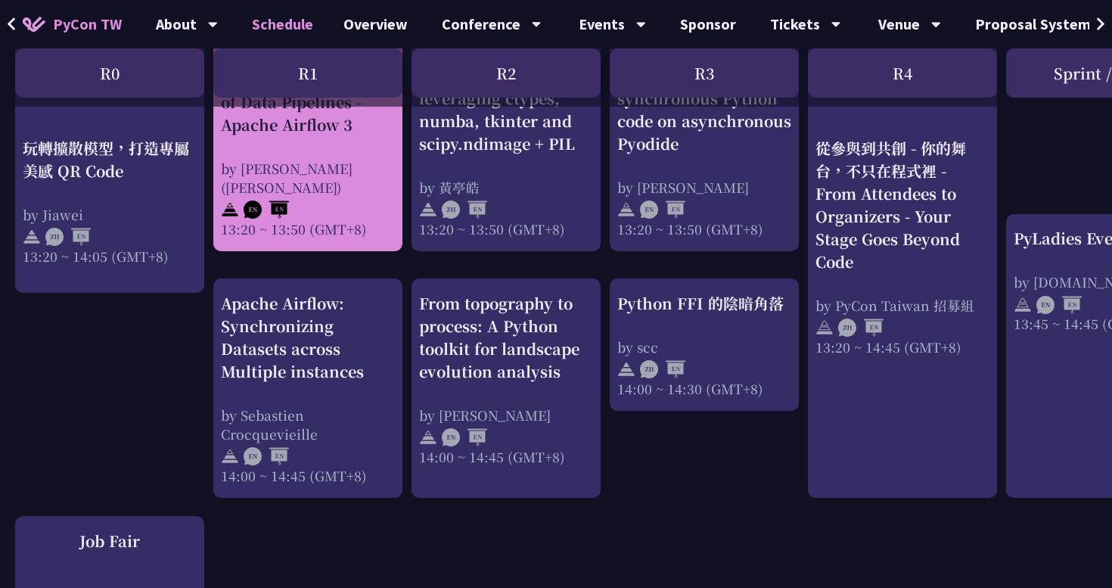
scroll to position [1436, 0]
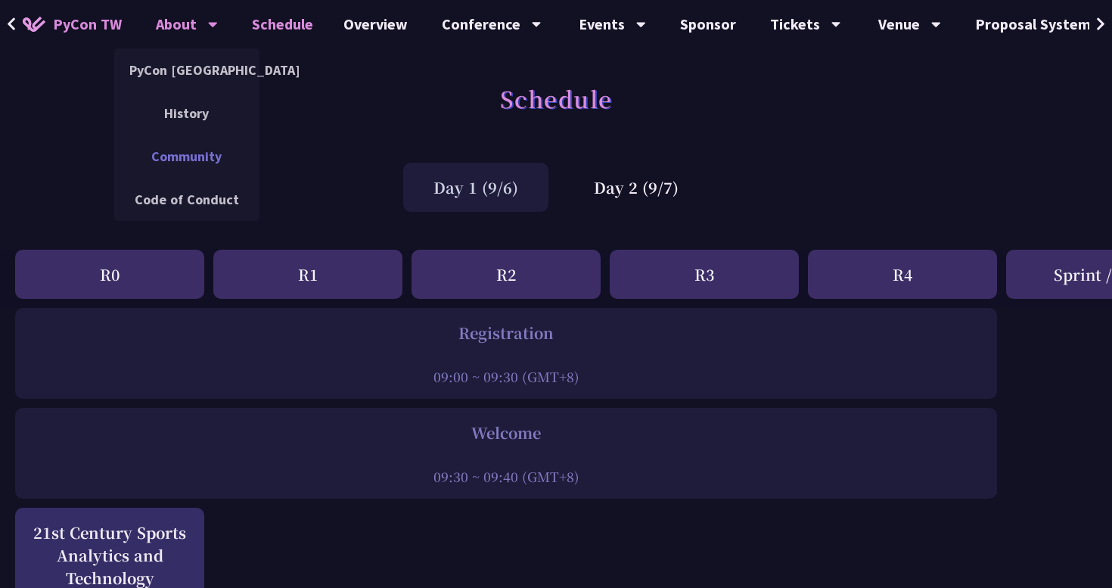
click at [163, 161] on link "Community" at bounding box center [186, 156] width 145 height 36
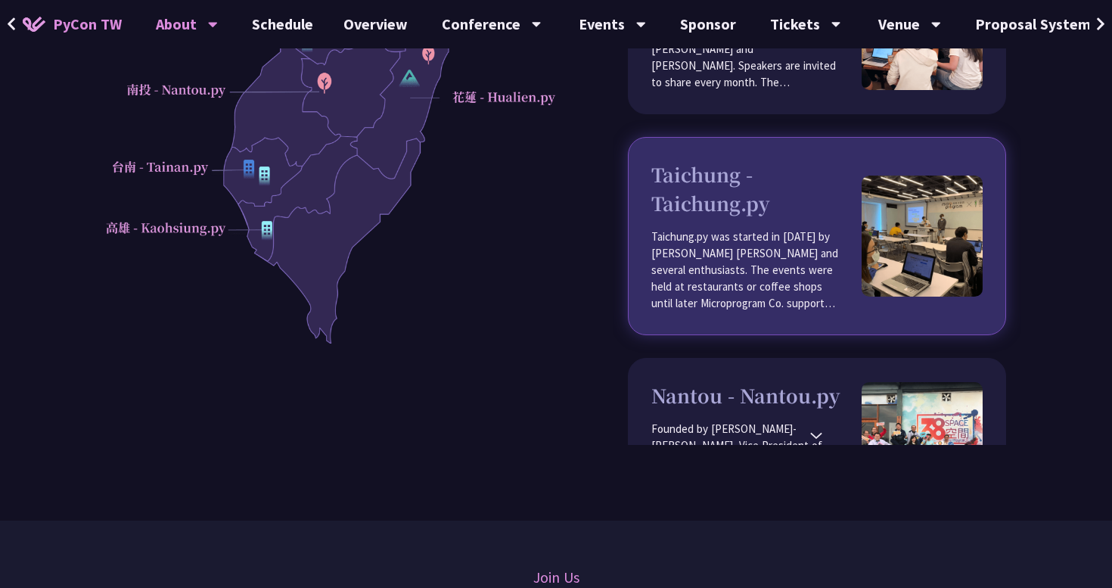
scroll to position [477, 0]
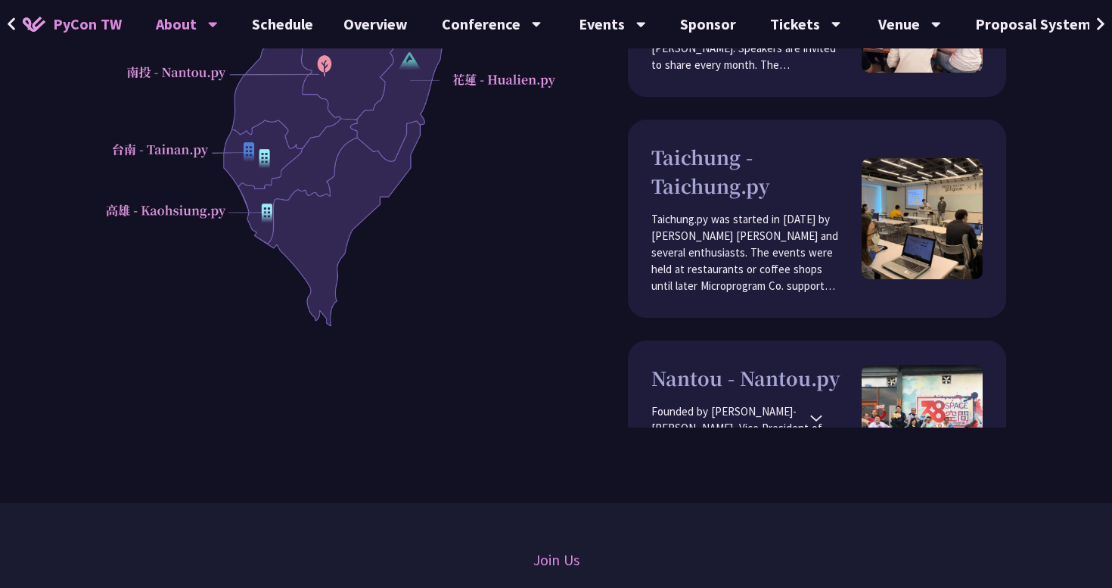
click at [818, 425] on div "⌃" at bounding box center [816, 415] width 15 height 26
click at [812, 449] on div "Python Community PyCon TW is a conference driven by multiple local Python commu…" at bounding box center [556, 13] width 1112 height 980
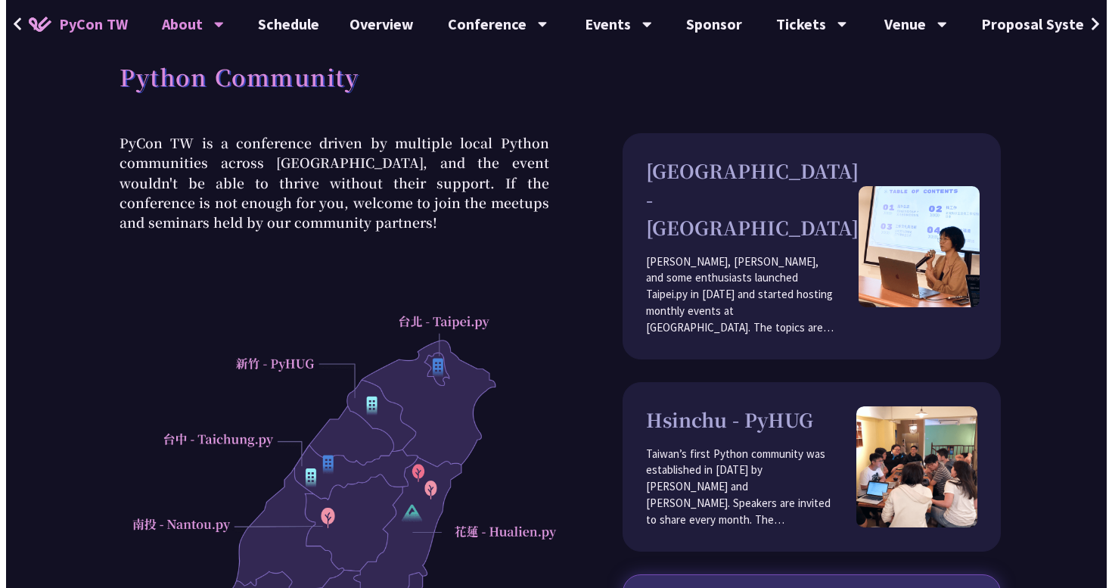
scroll to position [0, 0]
